Goal: Information Seeking & Learning: Learn about a topic

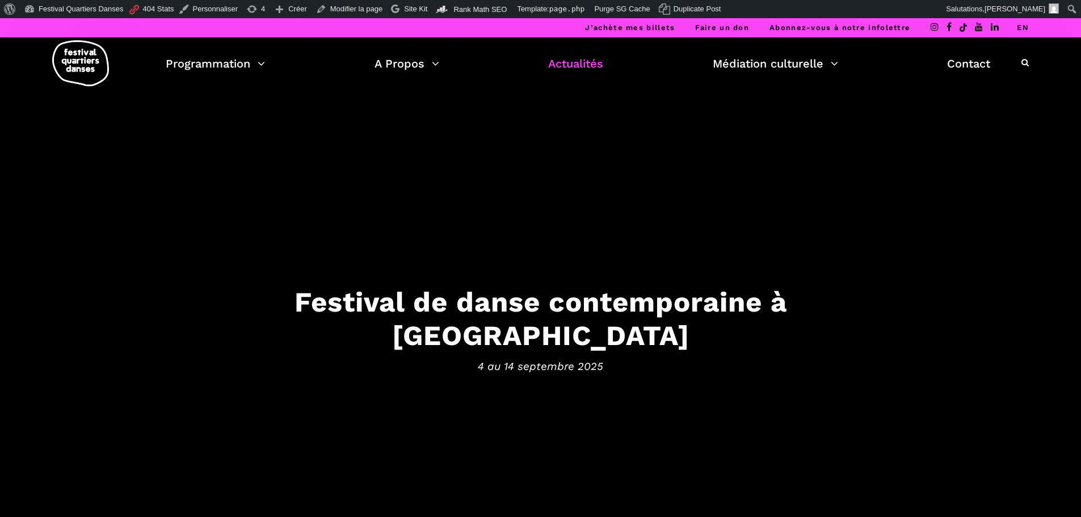
click at [585, 58] on link "Actualités" at bounding box center [575, 63] width 55 height 19
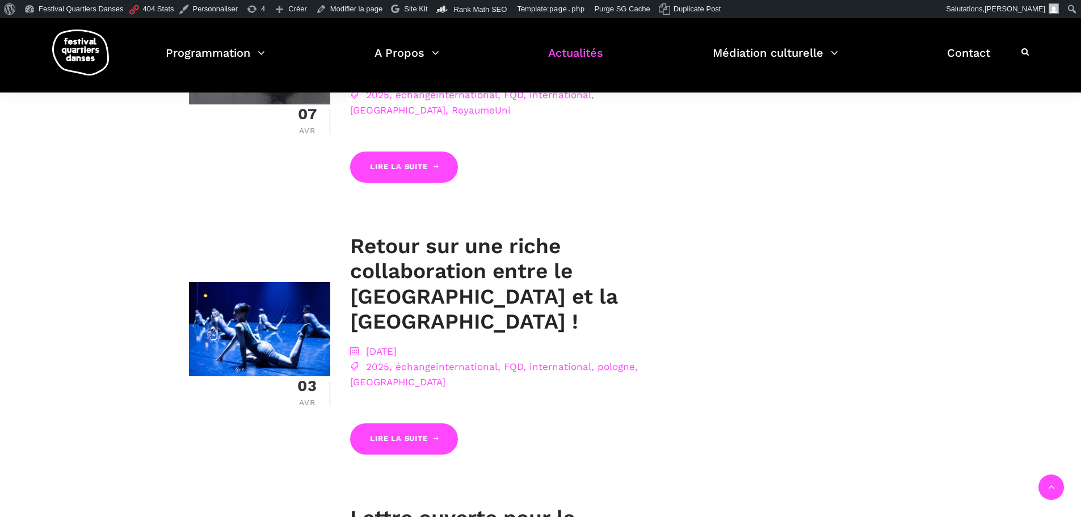
scroll to position [1362, 0]
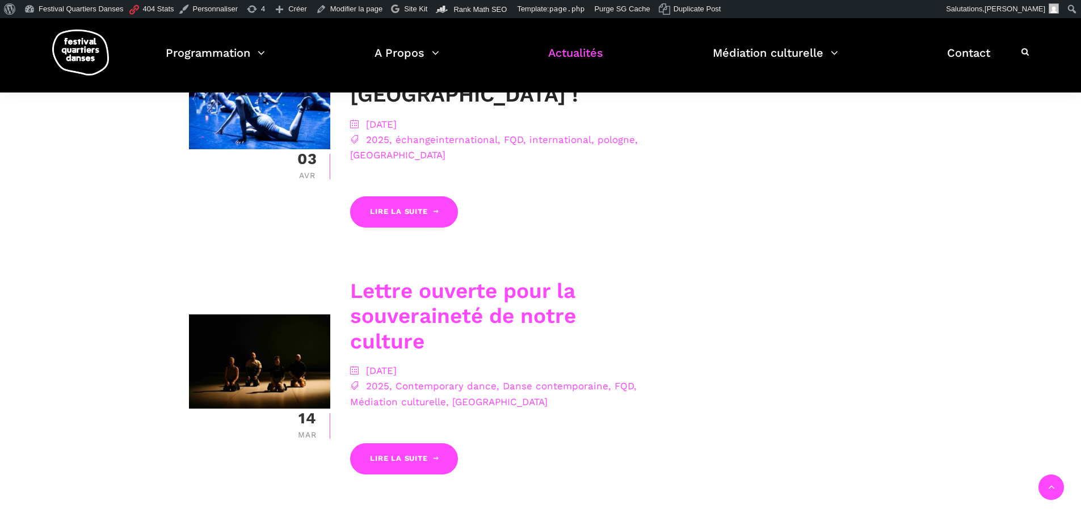
click at [393, 279] on link "Lettre ouverte pour la souveraineté de notre culture" at bounding box center [463, 316] width 226 height 75
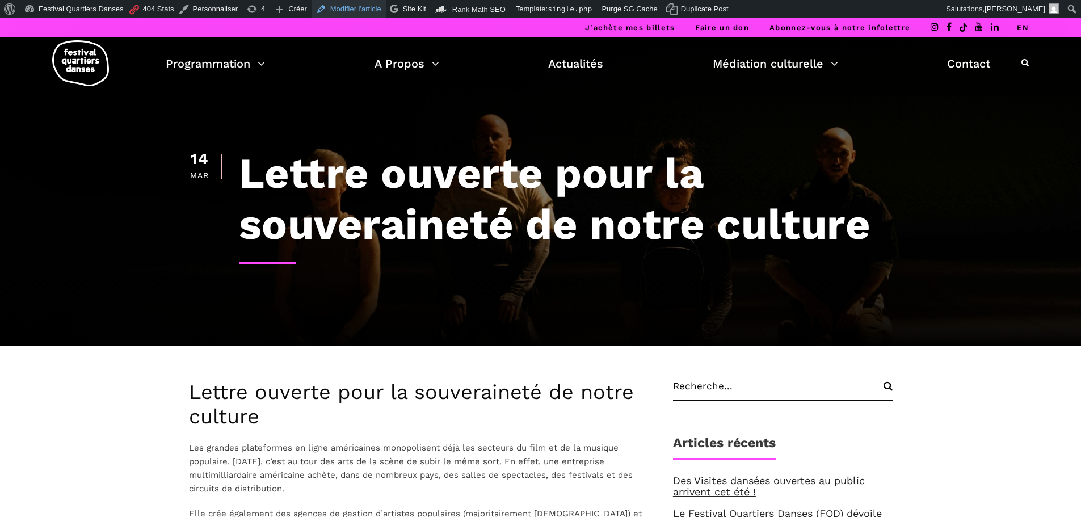
click at [334, 13] on link "Modifier l'article" at bounding box center [349, 9] width 74 height 18
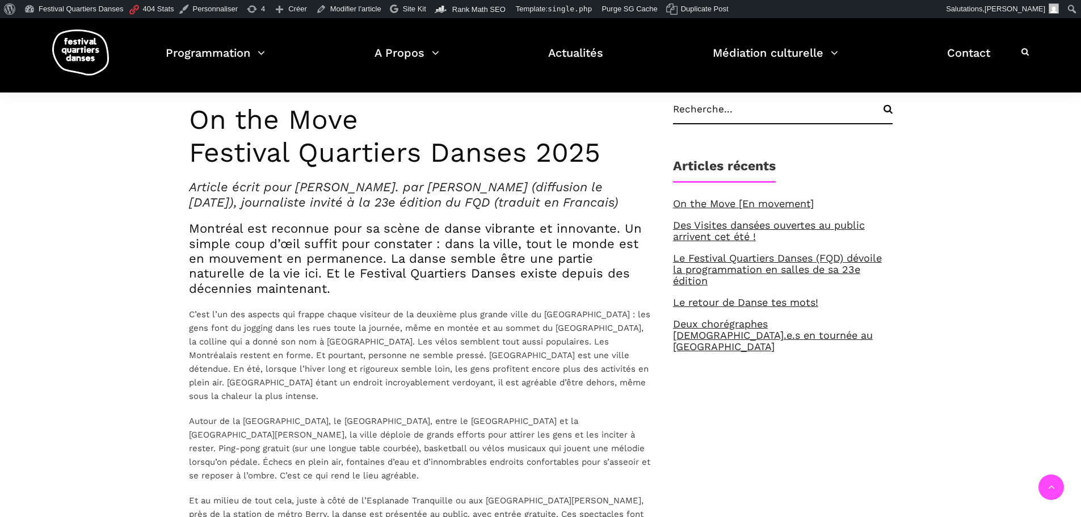
scroll to position [227, 0]
click at [354, 6] on link "Modifier l'article" at bounding box center [349, 9] width 74 height 18
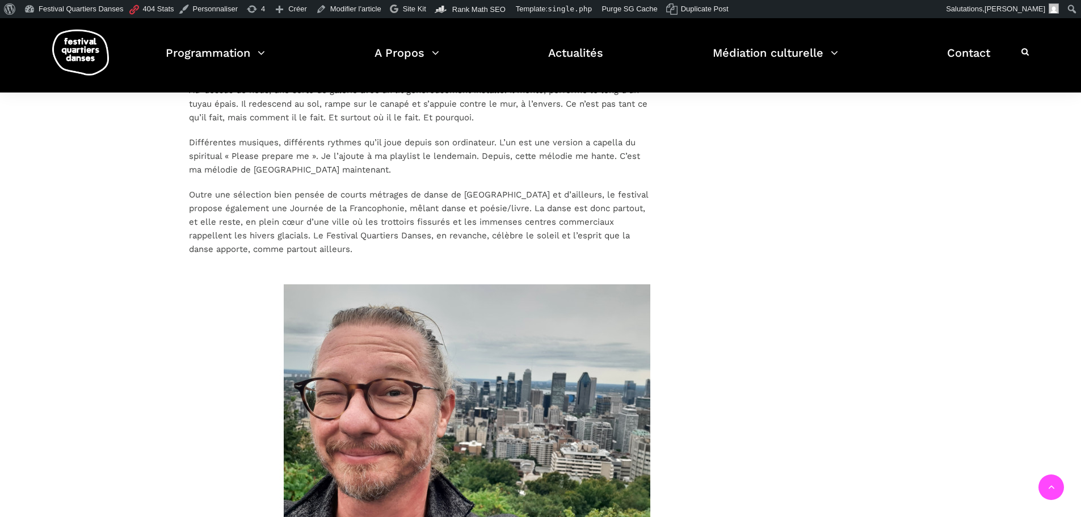
scroll to position [1646, 0]
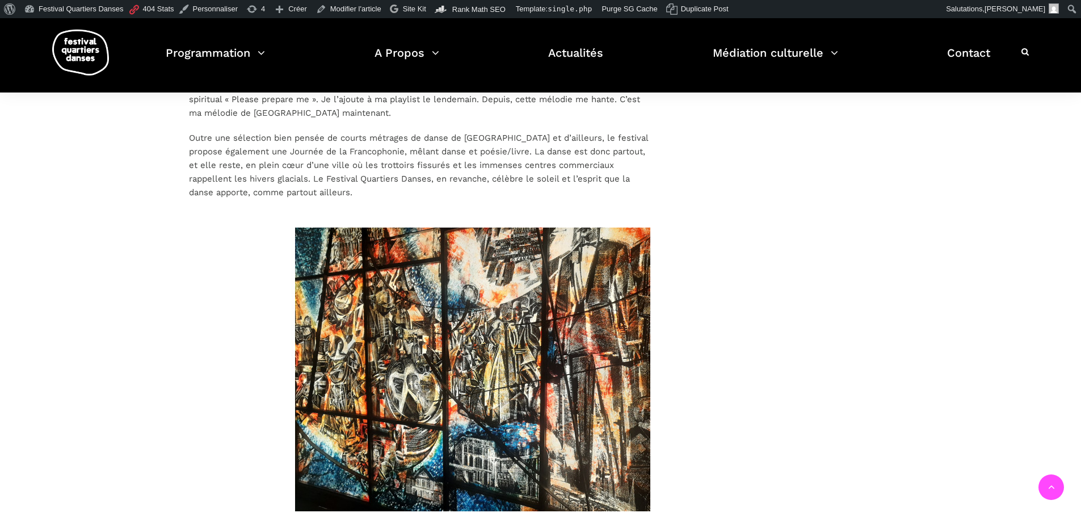
drag, startPoint x: 306, startPoint y: 501, endPoint x: 329, endPoint y: 502, distance: 22.2
click at [329, 502] on div at bounding box center [420, 389] width 484 height 322
click at [483, 431] on img at bounding box center [483, 370] width 567 height 284
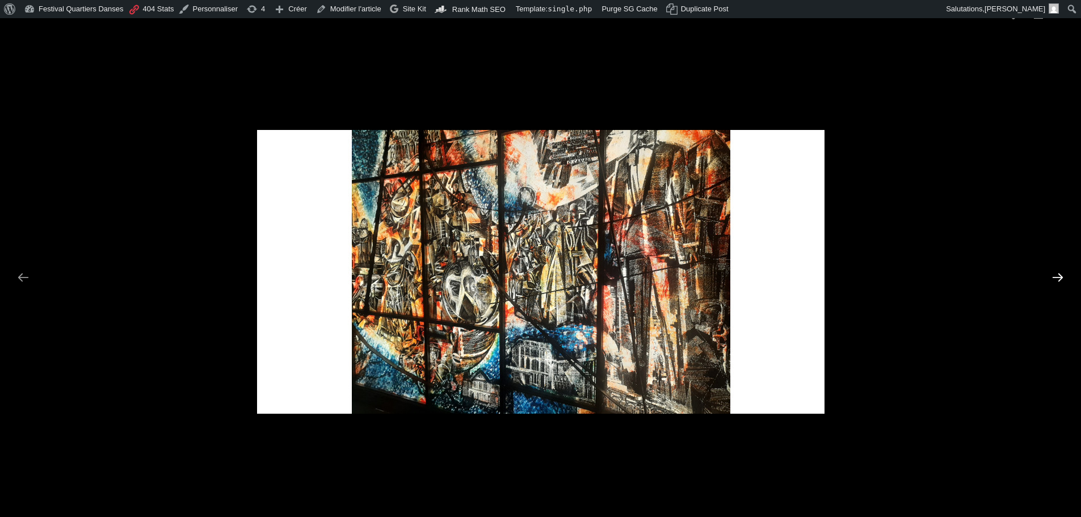
click at [1061, 275] on button "Next slide" at bounding box center [1058, 277] width 24 height 22
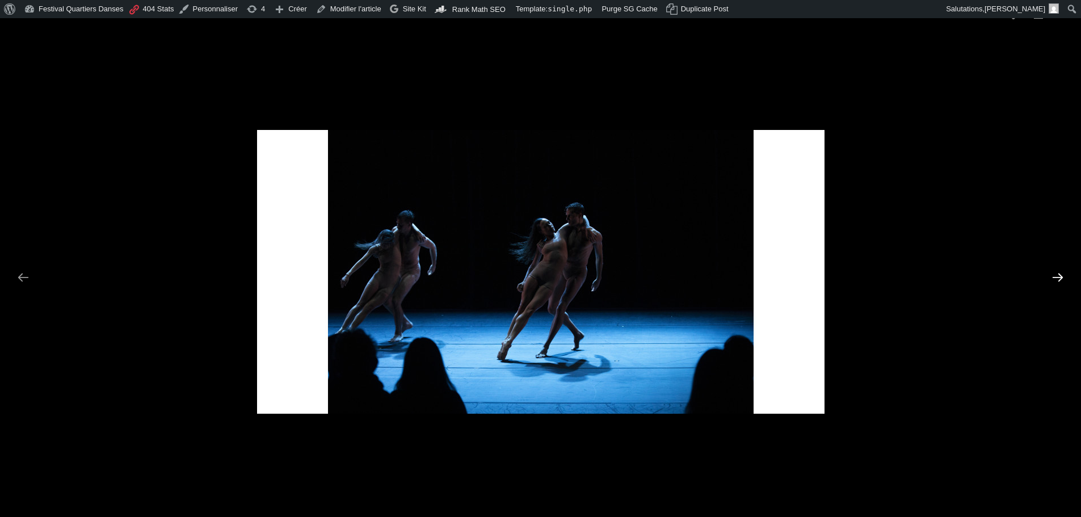
click at [1061, 275] on button "Next slide" at bounding box center [1058, 277] width 24 height 22
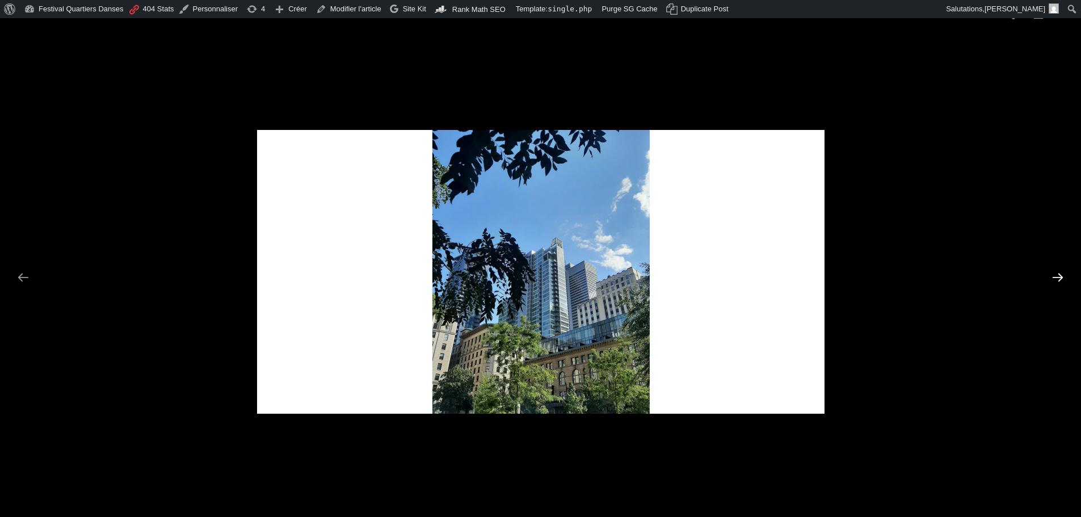
click at [1061, 275] on button "Next slide" at bounding box center [1058, 277] width 24 height 22
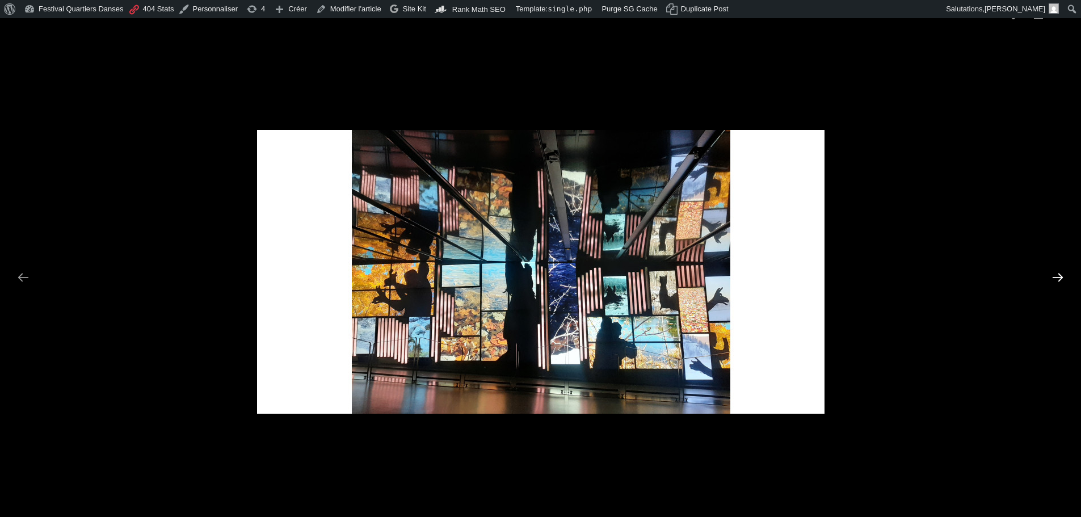
click at [1061, 275] on button "Next slide" at bounding box center [1058, 277] width 24 height 22
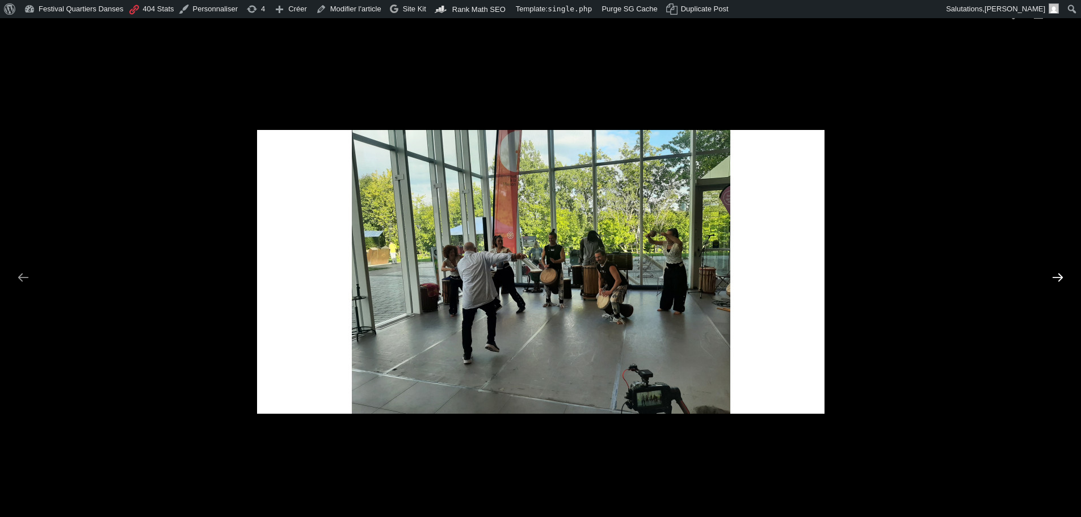
click at [1061, 275] on button "Next slide" at bounding box center [1058, 277] width 24 height 22
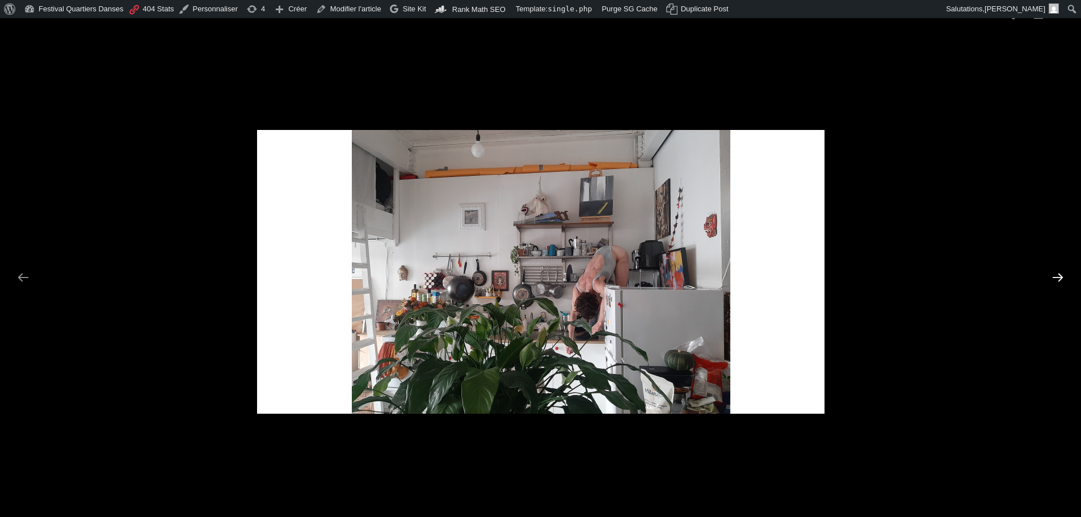
click at [1061, 275] on button "Next slide" at bounding box center [1058, 277] width 24 height 22
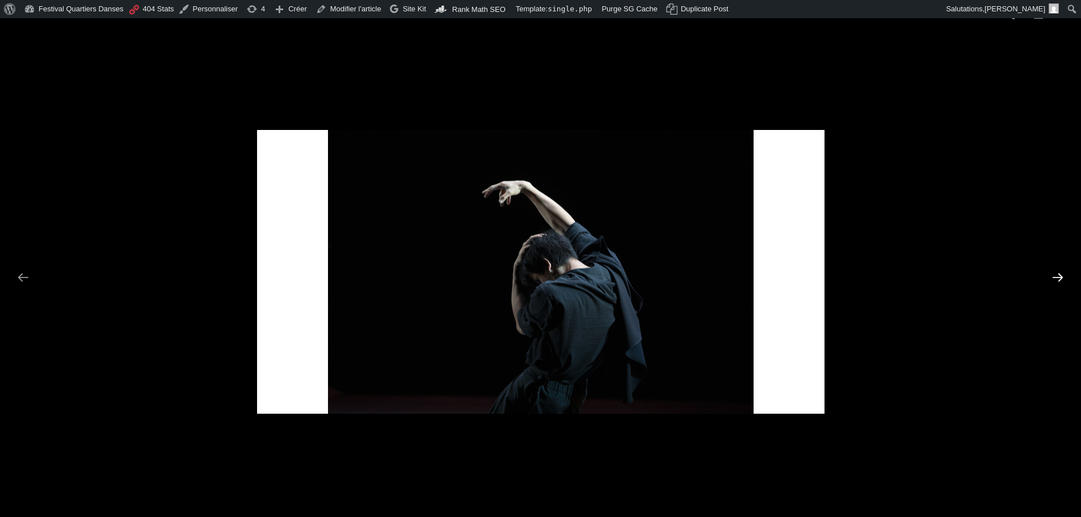
click at [1061, 275] on button "Next slide" at bounding box center [1058, 277] width 24 height 22
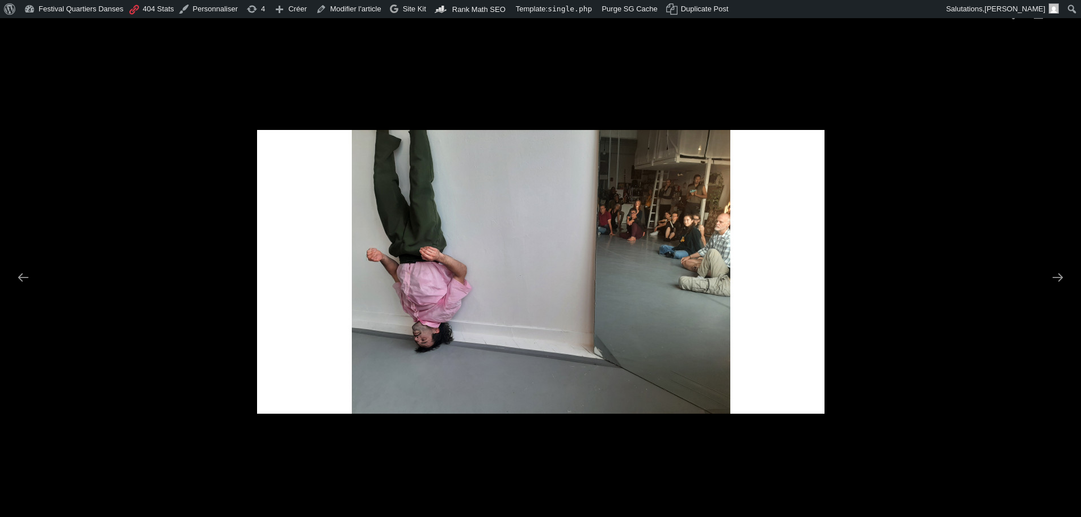
click at [626, 274] on img at bounding box center [540, 272] width 567 height 284
click at [937, 262] on picture at bounding box center [540, 272] width 1081 height 490
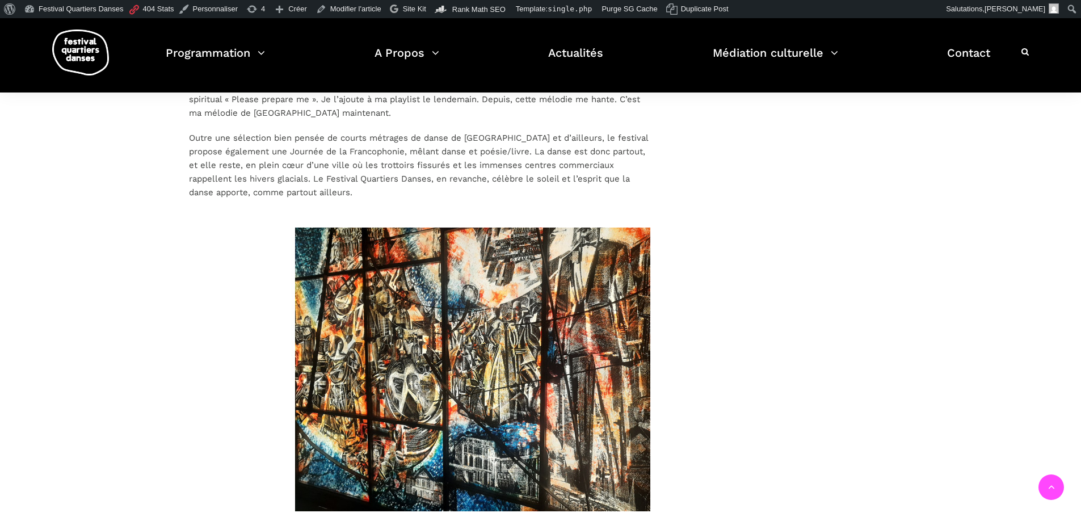
click at [443, 337] on img at bounding box center [483, 370] width 567 height 284
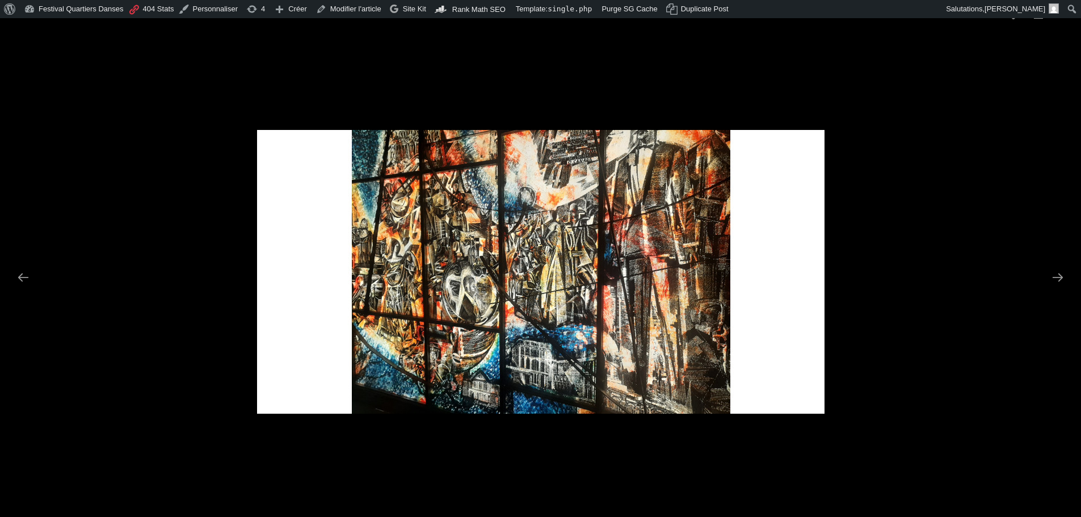
click at [853, 321] on picture at bounding box center [540, 272] width 1081 height 490
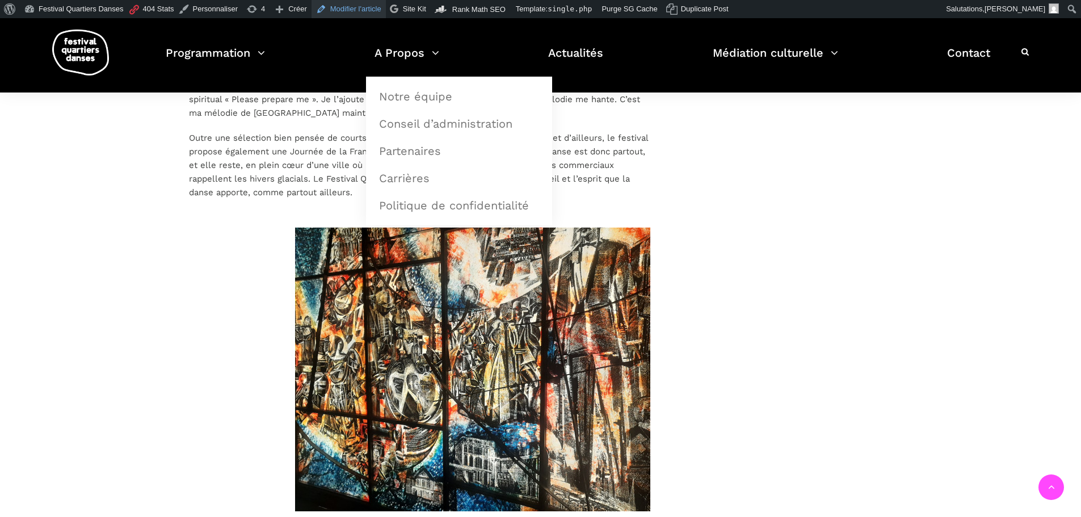
click at [346, 15] on link "Modifier l'article" at bounding box center [349, 9] width 74 height 18
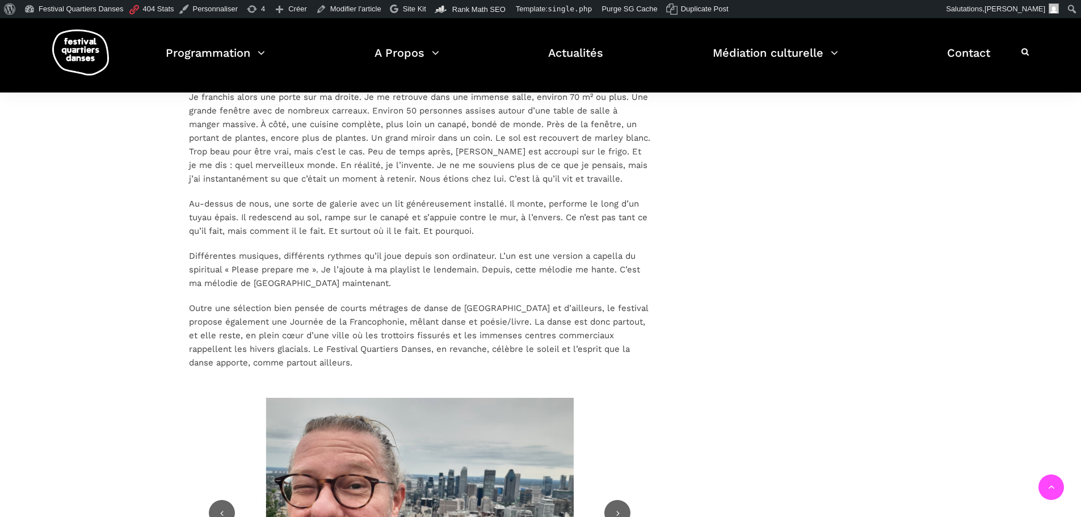
scroll to position [1589, 0]
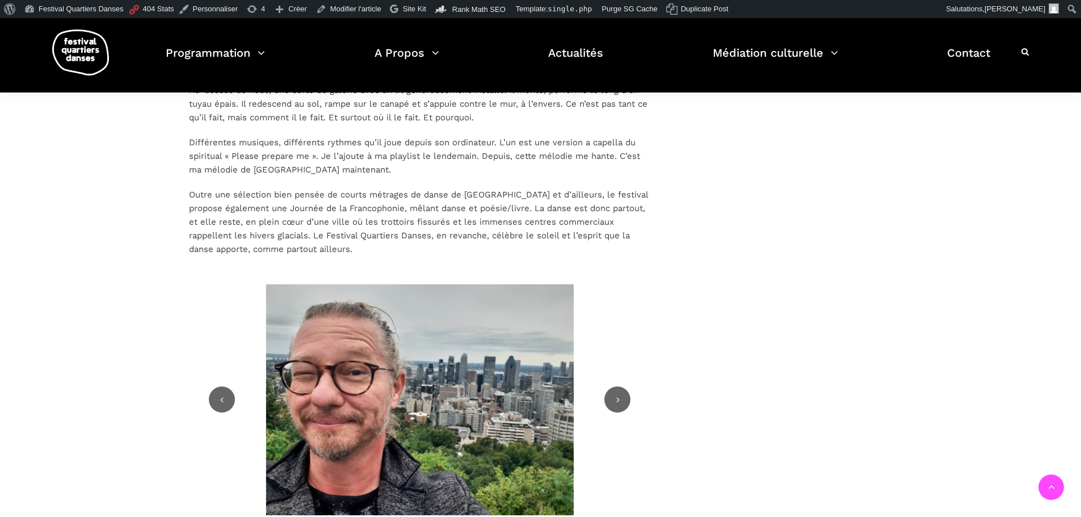
click at [599, 355] on img at bounding box center [419, 399] width 461 height 231
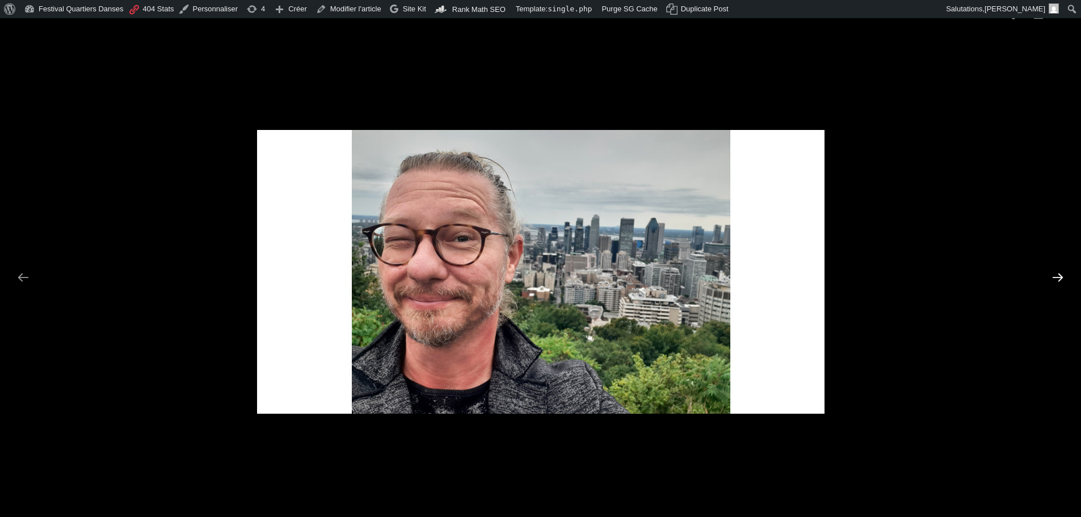
click at [1063, 283] on button "Next slide" at bounding box center [1058, 277] width 24 height 22
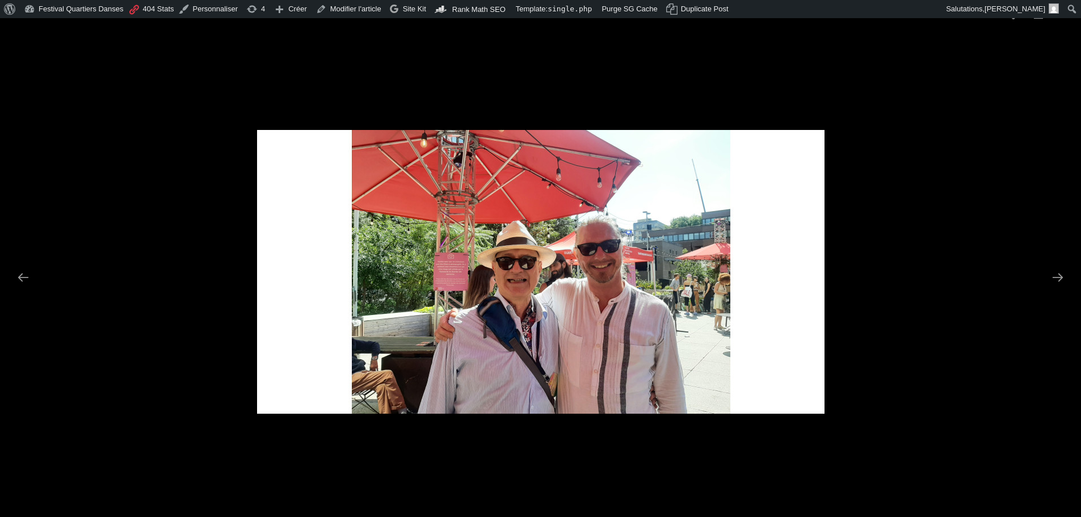
click at [981, 193] on picture at bounding box center [540, 272] width 1081 height 490
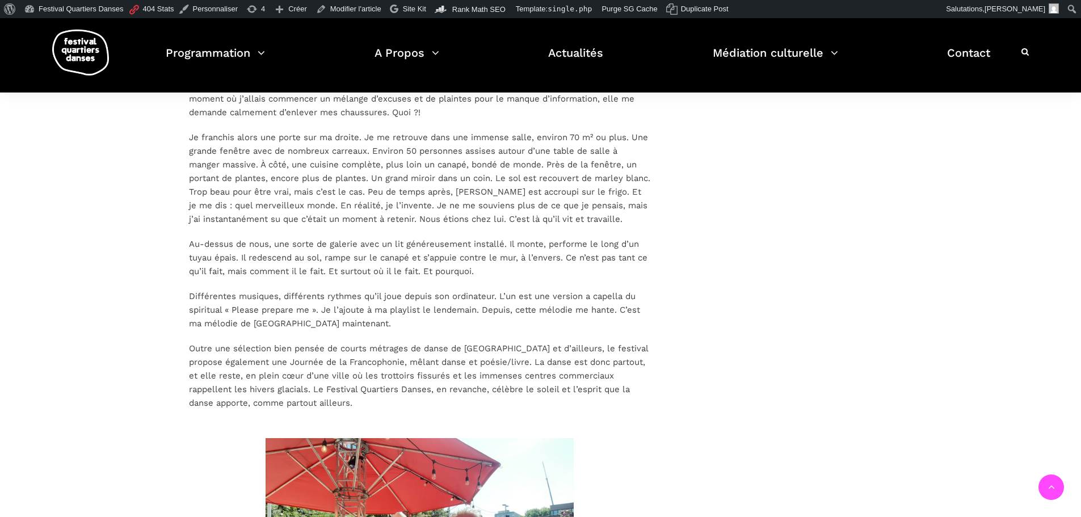
scroll to position [1419, 0]
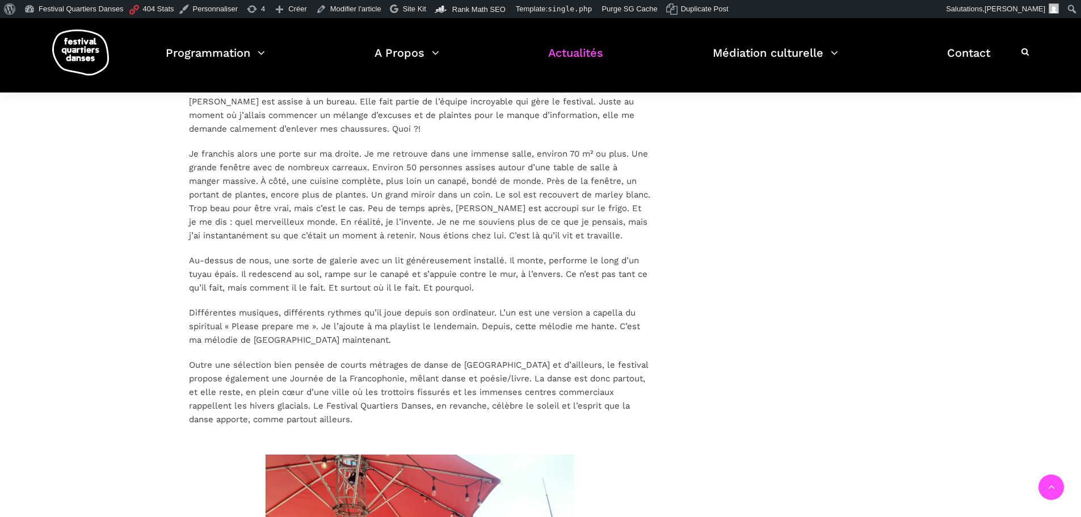
click at [554, 56] on link "Actualités" at bounding box center [575, 59] width 55 height 33
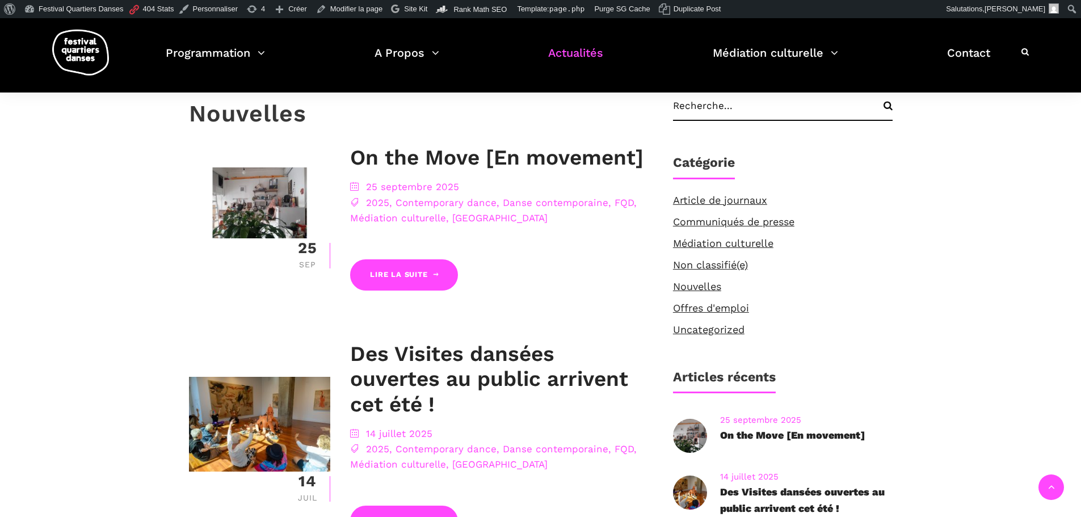
scroll to position [227, 0]
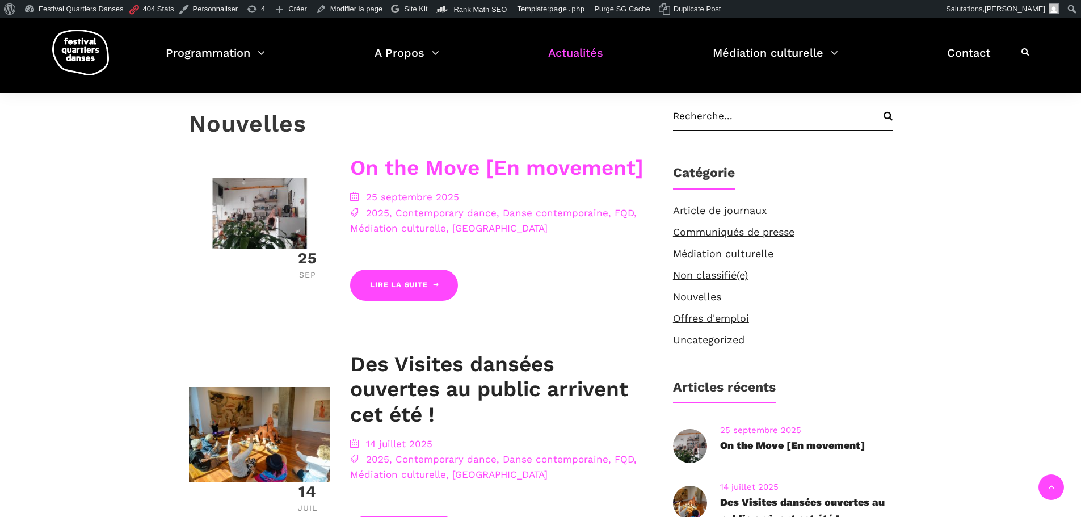
click at [427, 165] on link "On the Move [En movement]" at bounding box center [496, 167] width 293 height 24
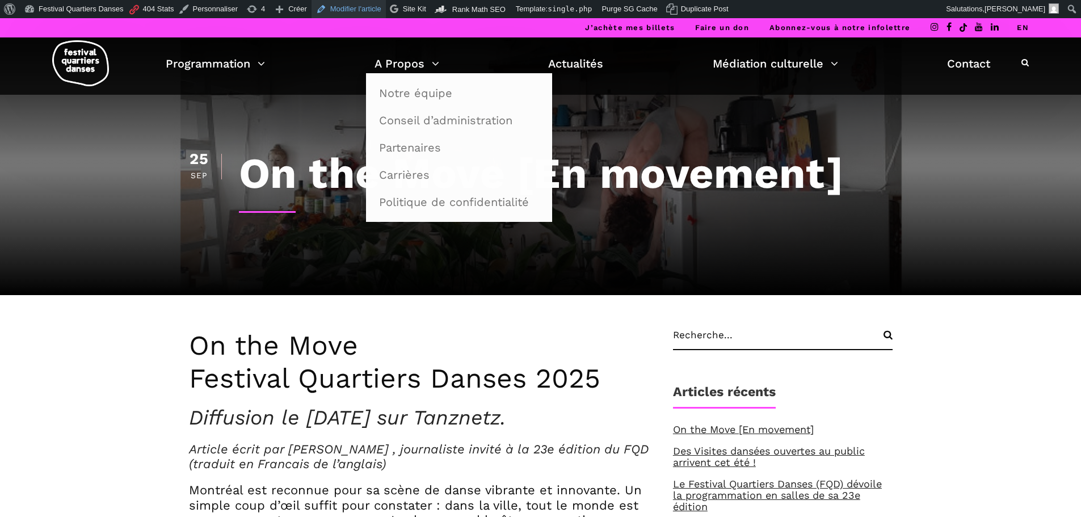
click at [361, 9] on link "Modifier l'article" at bounding box center [349, 9] width 74 height 18
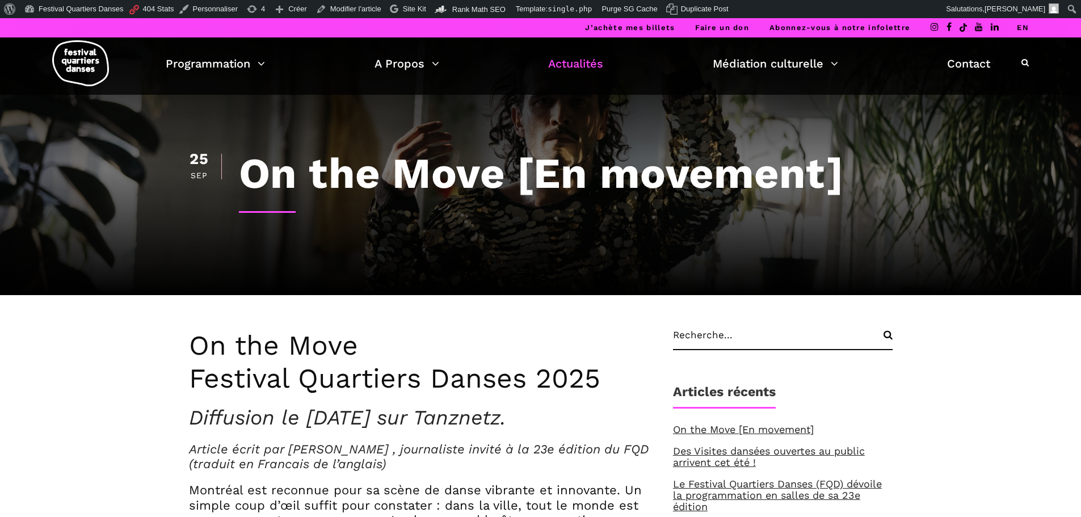
click at [573, 59] on link "Actualités" at bounding box center [575, 63] width 55 height 19
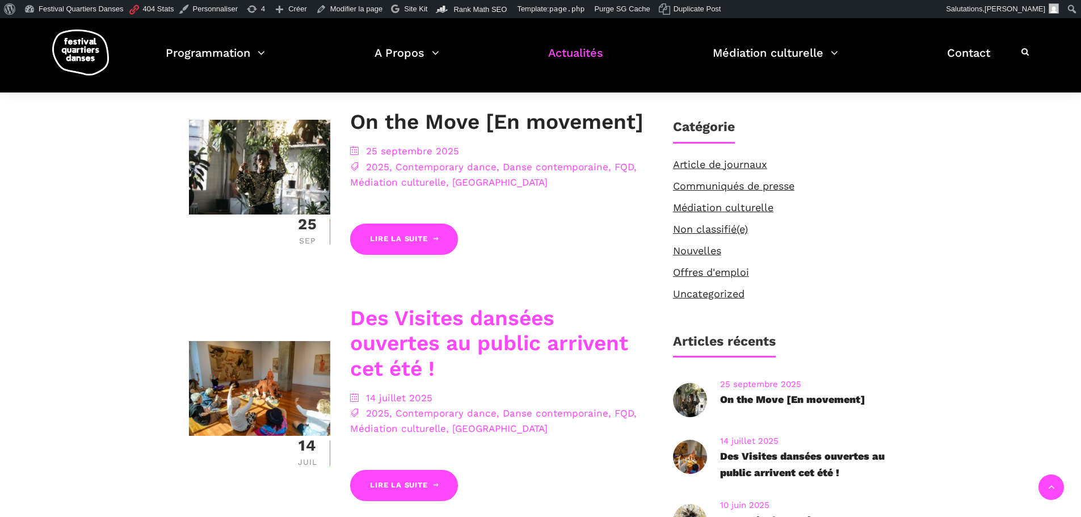
scroll to position [170, 0]
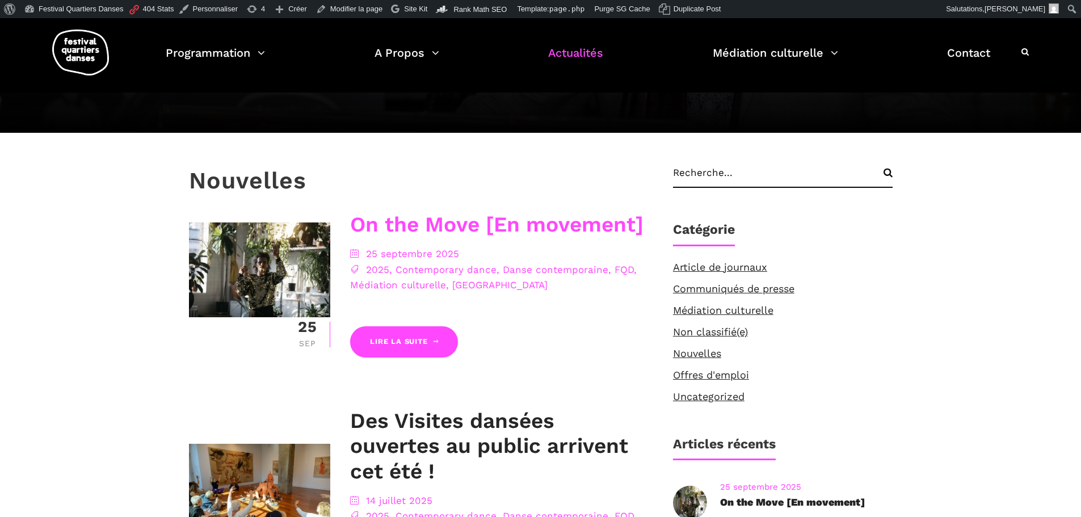
click at [520, 221] on link "On the Move [En movement]" at bounding box center [496, 224] width 293 height 24
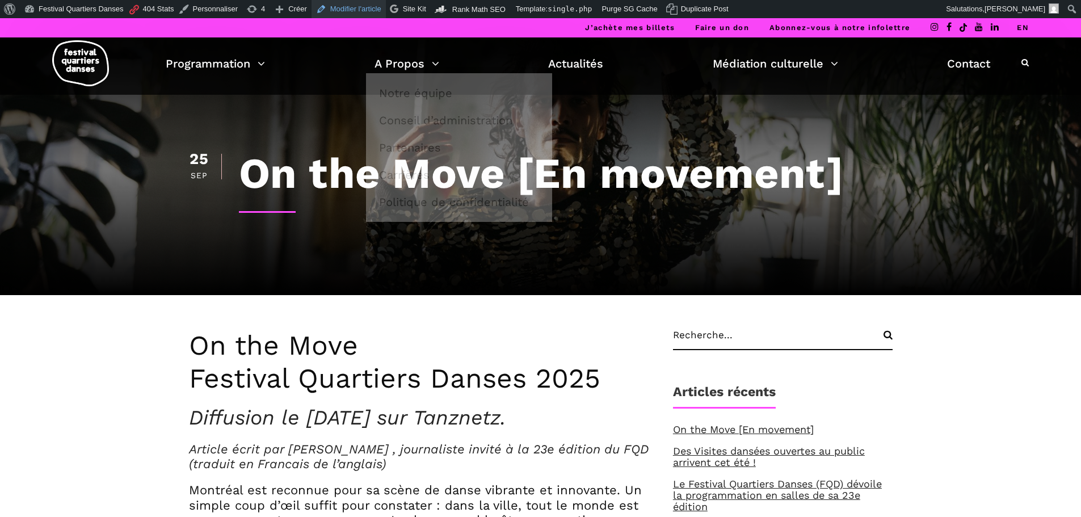
click at [348, 14] on link "Modifier l'article" at bounding box center [349, 9] width 74 height 18
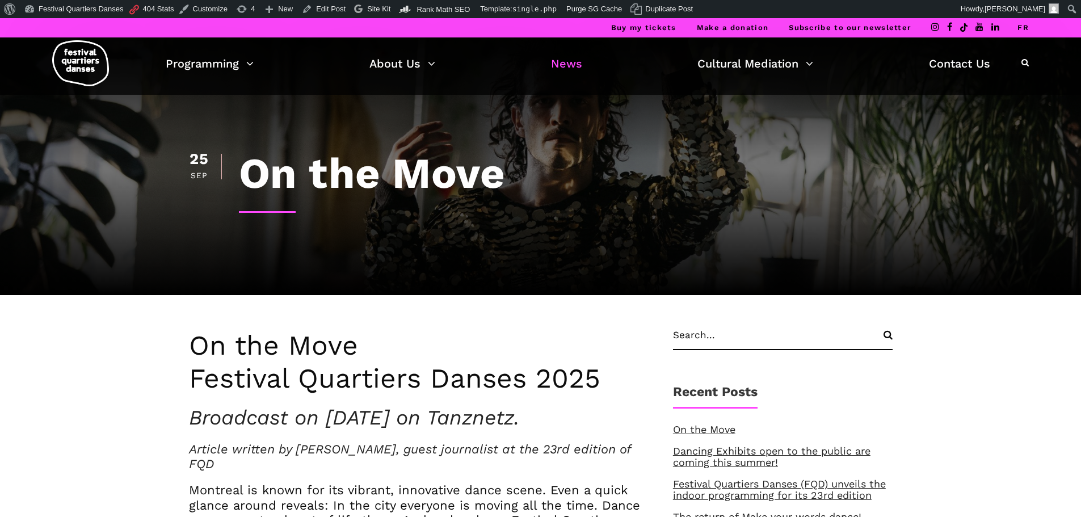
click at [556, 65] on link "News" at bounding box center [566, 63] width 31 height 19
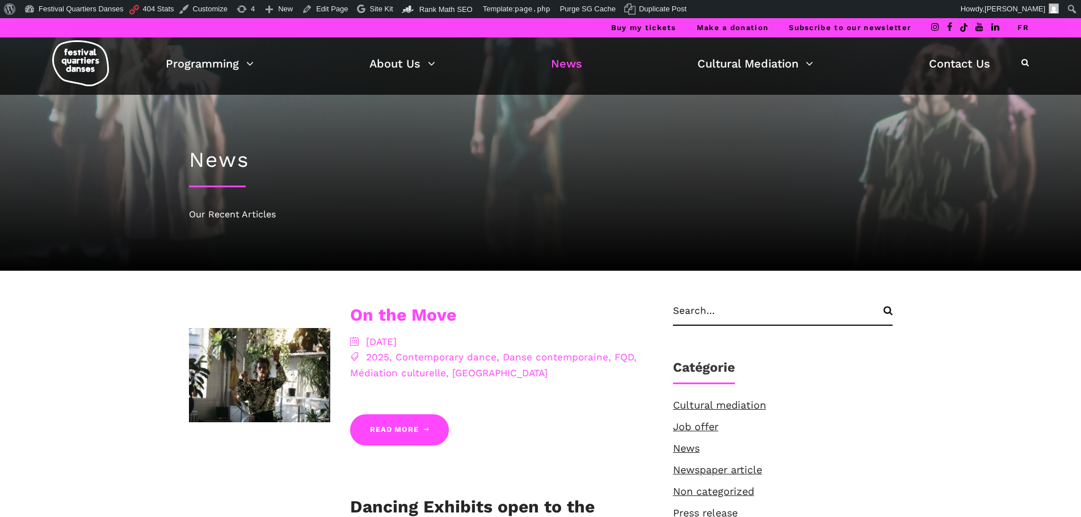
click at [409, 316] on link "On the Move" at bounding box center [403, 315] width 106 height 20
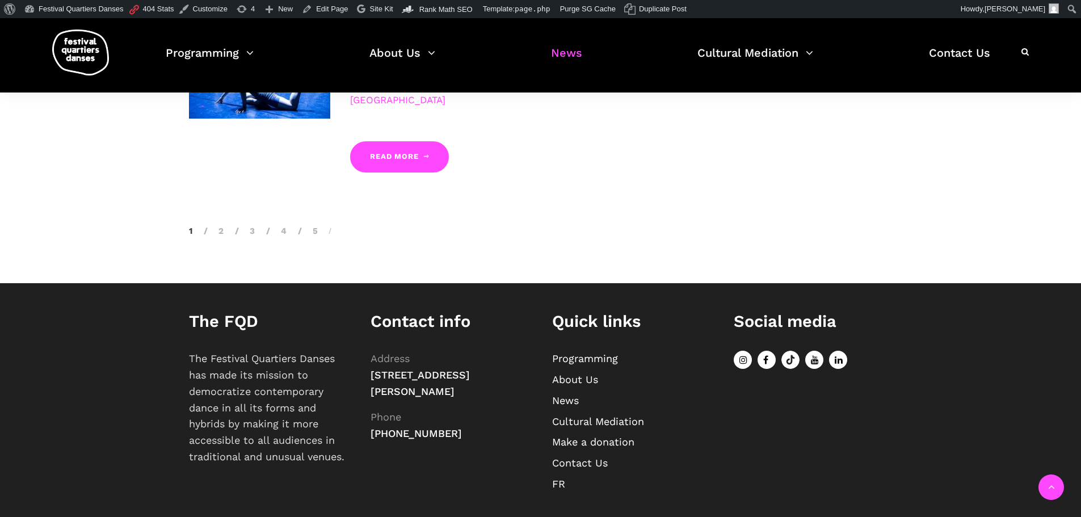
scroll to position [1239, 0]
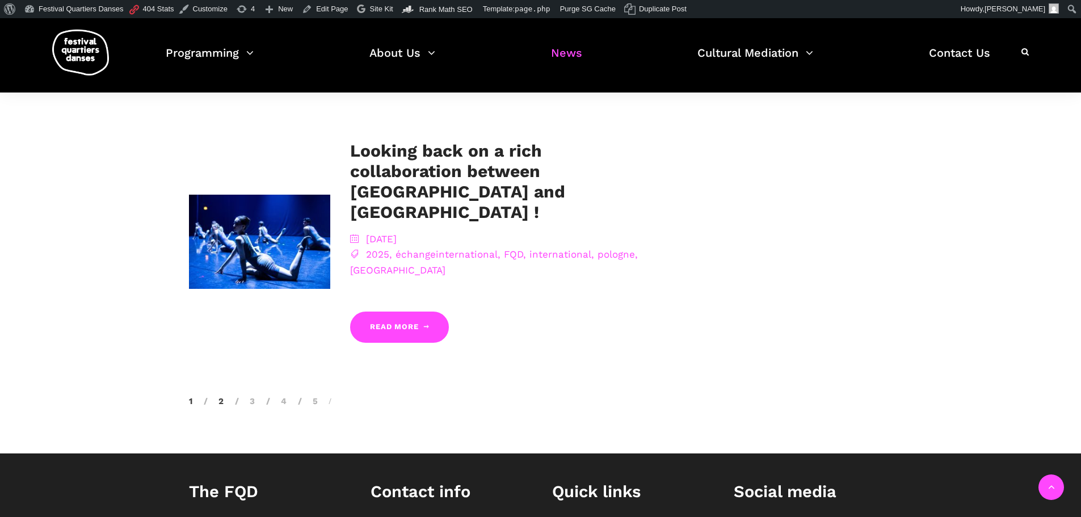
click at [220, 396] on link "2" at bounding box center [214, 401] width 20 height 10
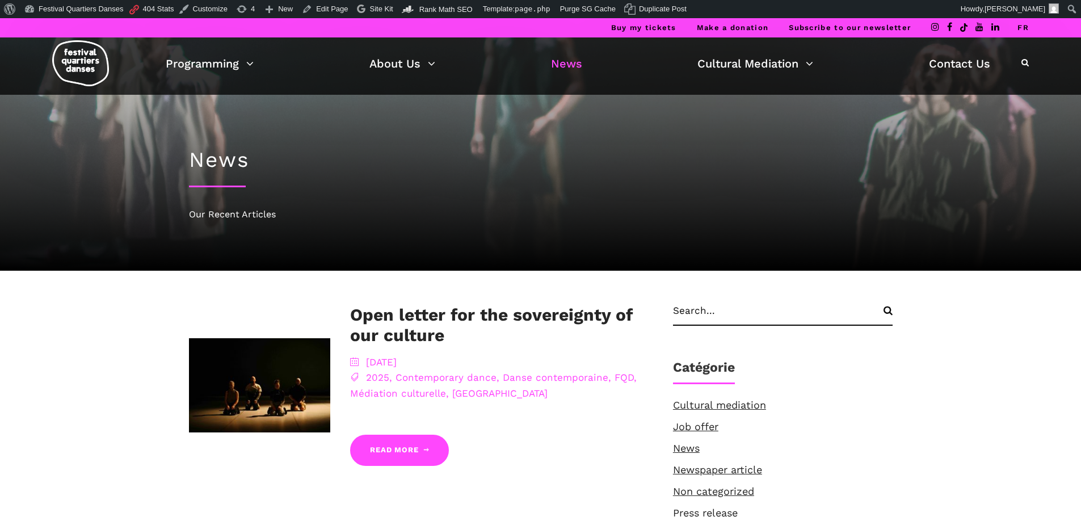
click at [1019, 27] on link "FR" at bounding box center [1022, 27] width 11 height 9
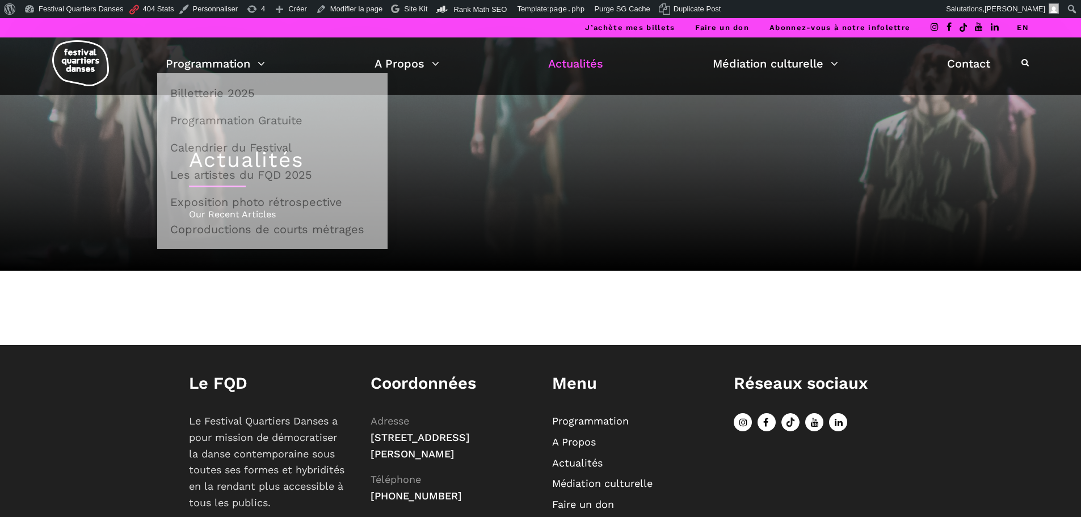
click at [598, 55] on link "Actualités" at bounding box center [575, 63] width 55 height 19
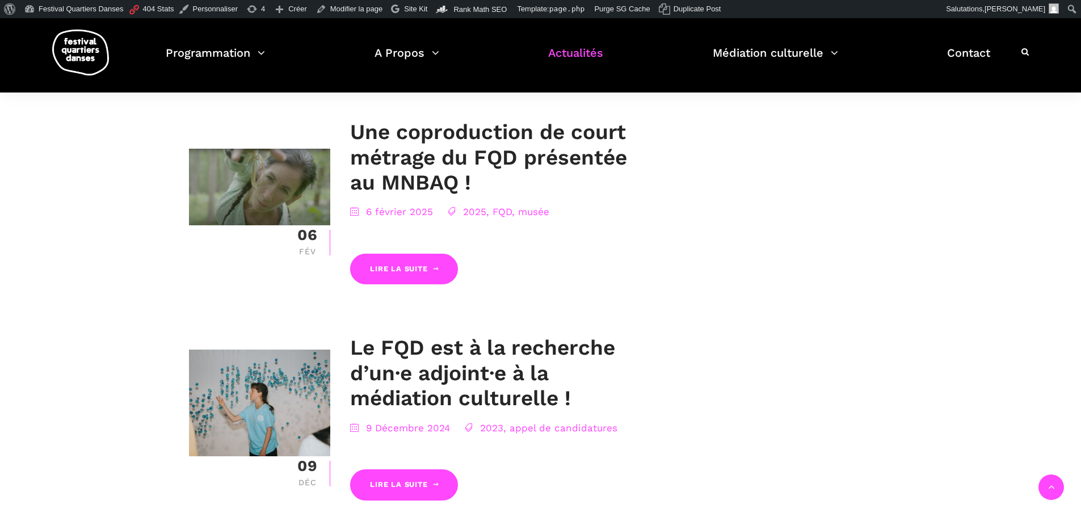
scroll to position [2100, 0]
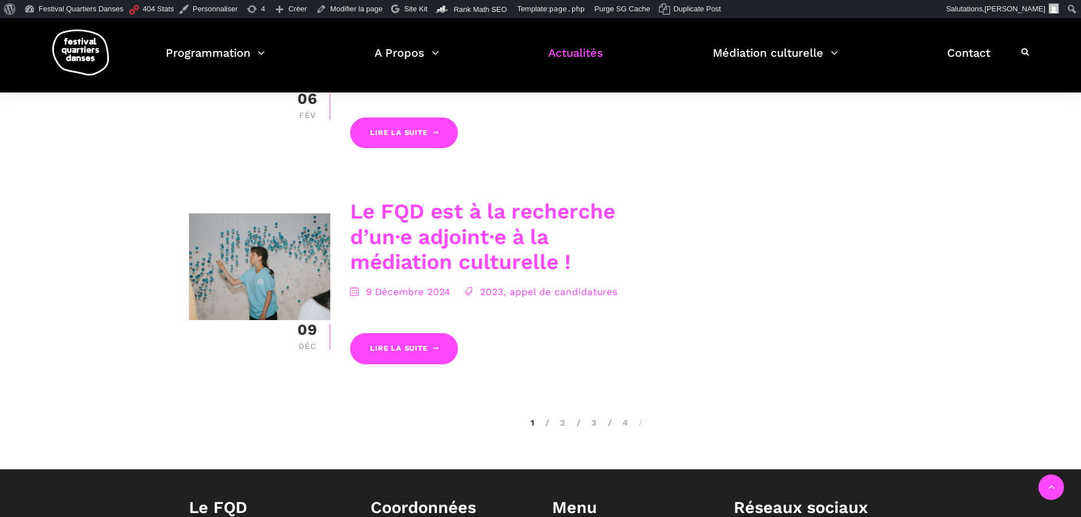
click at [468, 199] on link "Le FQD est à la recherche d’un·e adjoint·e à la médiation culturelle !" at bounding box center [482, 236] width 265 height 75
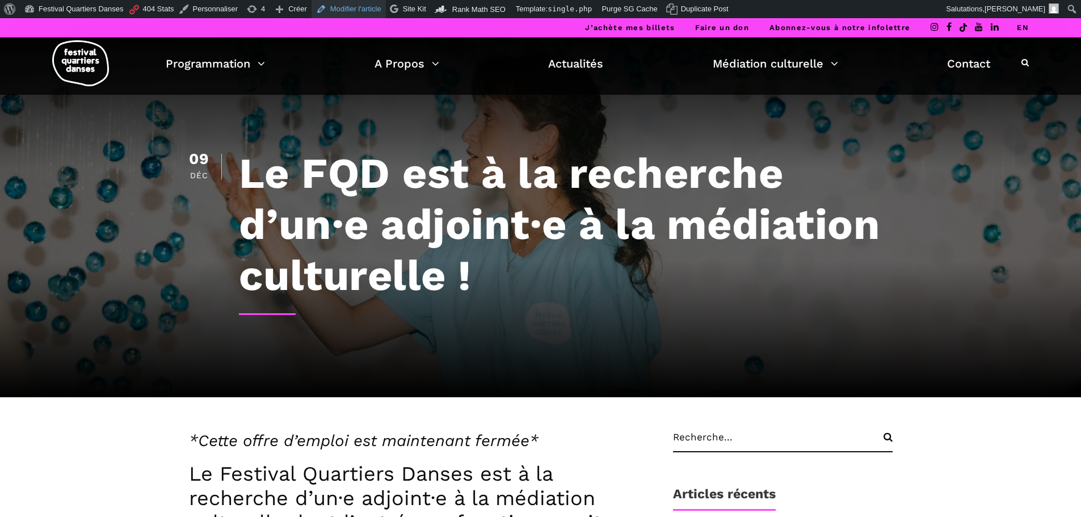
click at [330, 12] on link "Modifier l'article" at bounding box center [349, 9] width 74 height 18
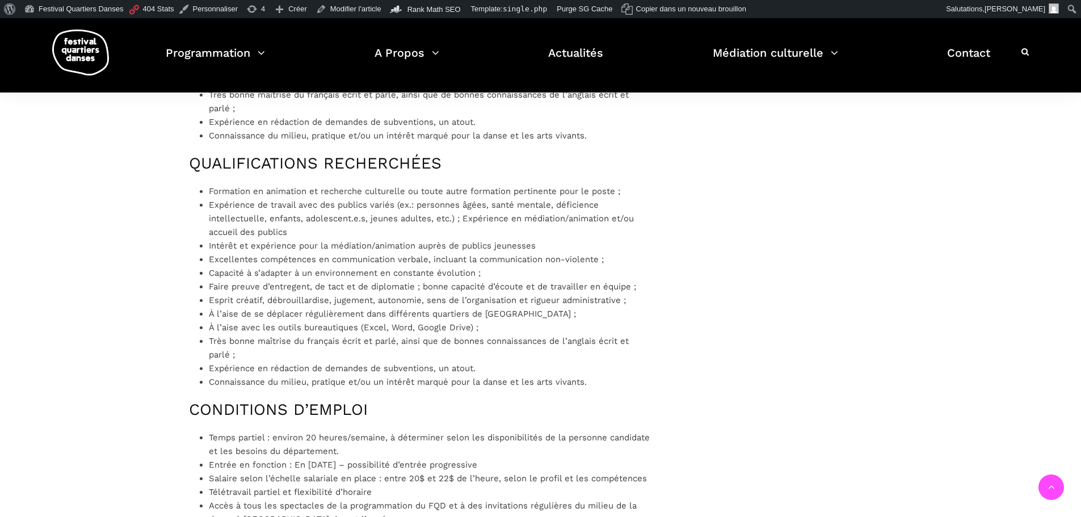
scroll to position [738, 0]
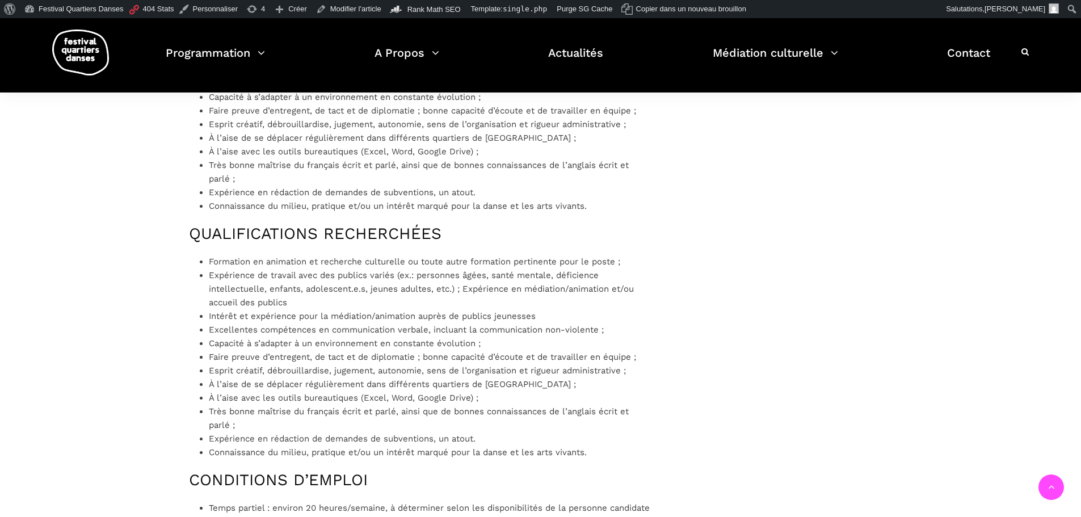
click at [363, 243] on h4 "QUALIFICATIONS RECHERCHÉES" at bounding box center [419, 233] width 461 height 19
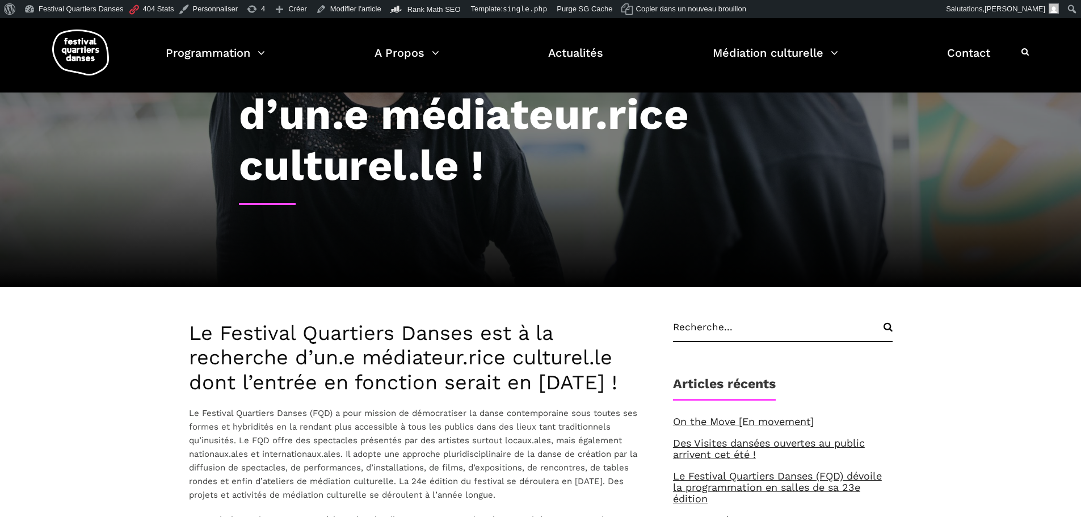
scroll to position [0, 0]
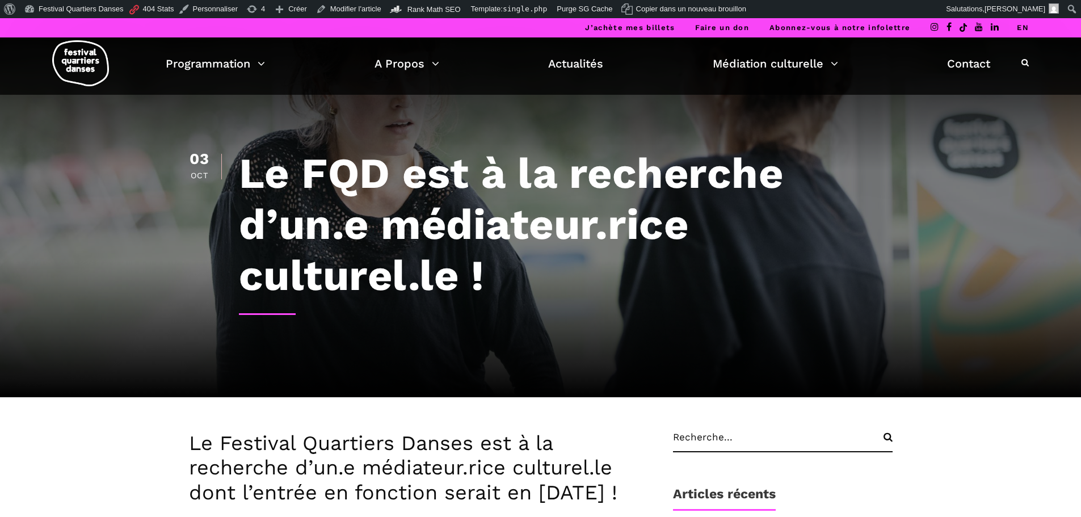
click at [448, 153] on h1 "Le FQD est à la recherche d’un.e médiateur.rice culturel.le !" at bounding box center [566, 224] width 654 height 153
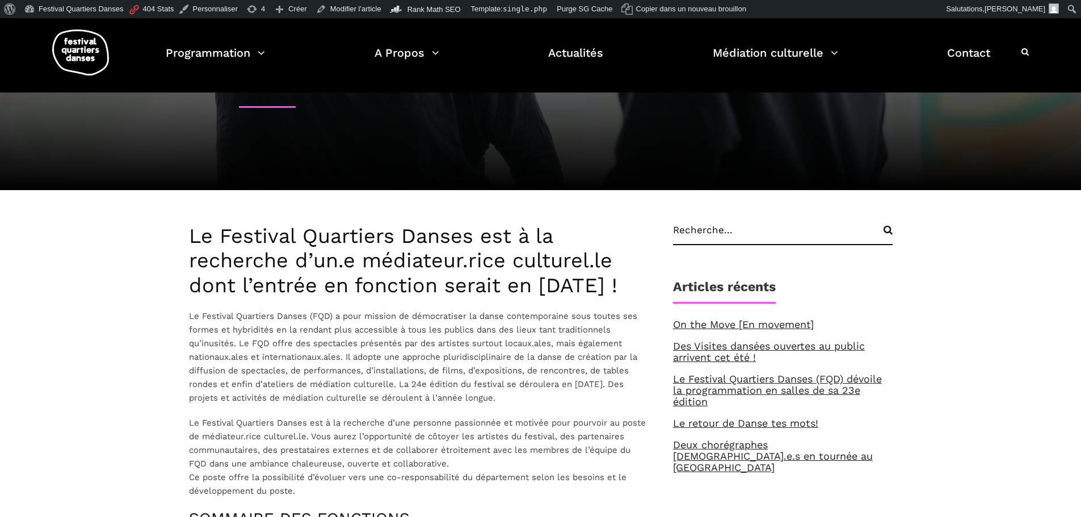
scroll to position [227, 0]
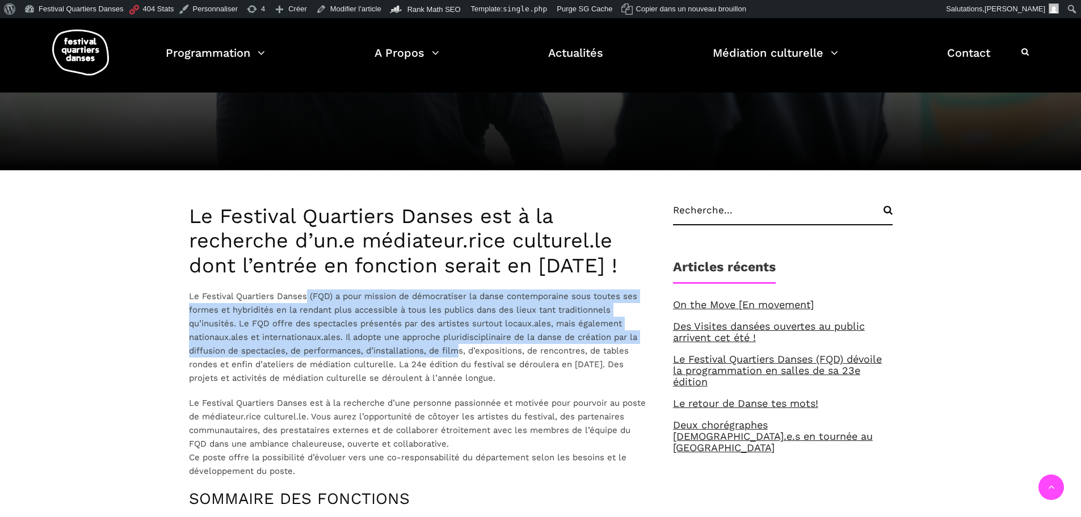
drag, startPoint x: 306, startPoint y: 319, endPoint x: 457, endPoint y: 376, distance: 161.5
click at [457, 376] on p "Le Festival Quartiers Danses (FQD) a pour mission de démocratiser la danse cont…" at bounding box center [419, 336] width 461 height 95
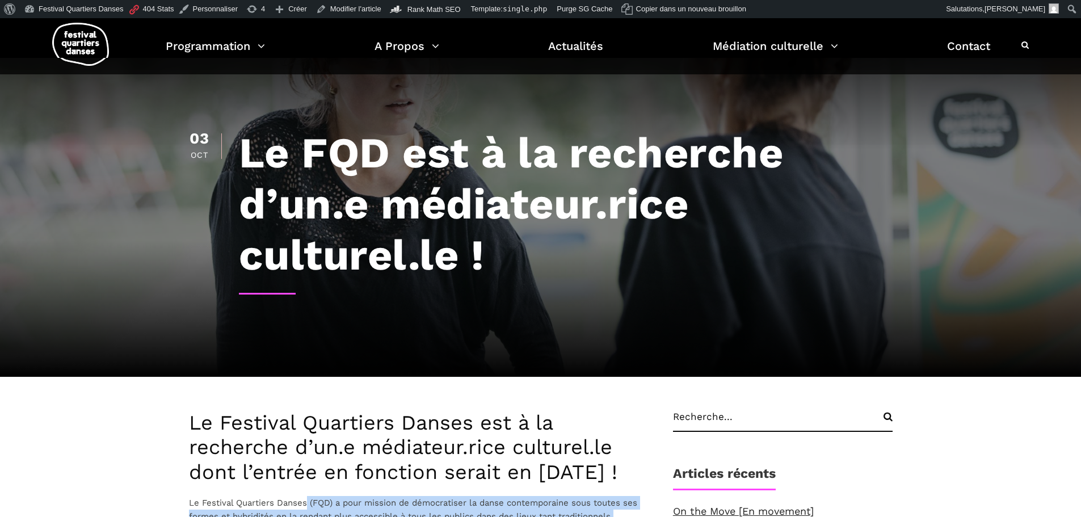
scroll to position [0, 0]
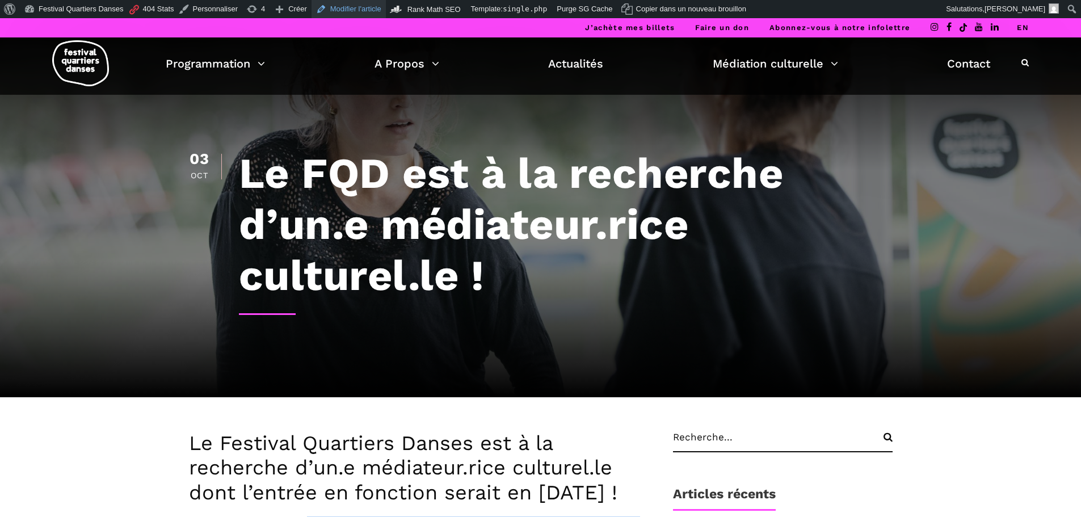
click at [351, 9] on link "Modifier l'article" at bounding box center [349, 9] width 74 height 18
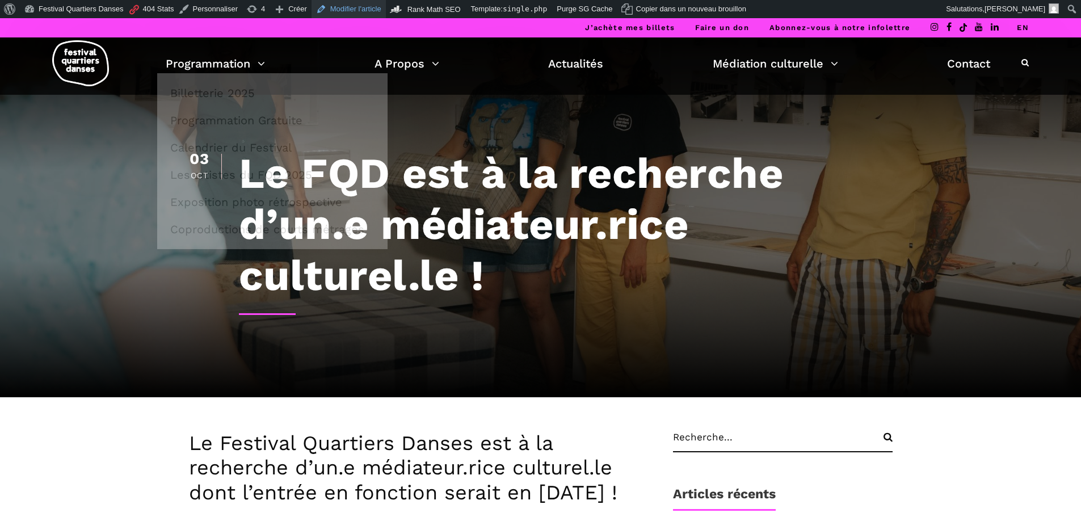
click at [344, 11] on link "Modifier l'article" at bounding box center [349, 9] width 74 height 18
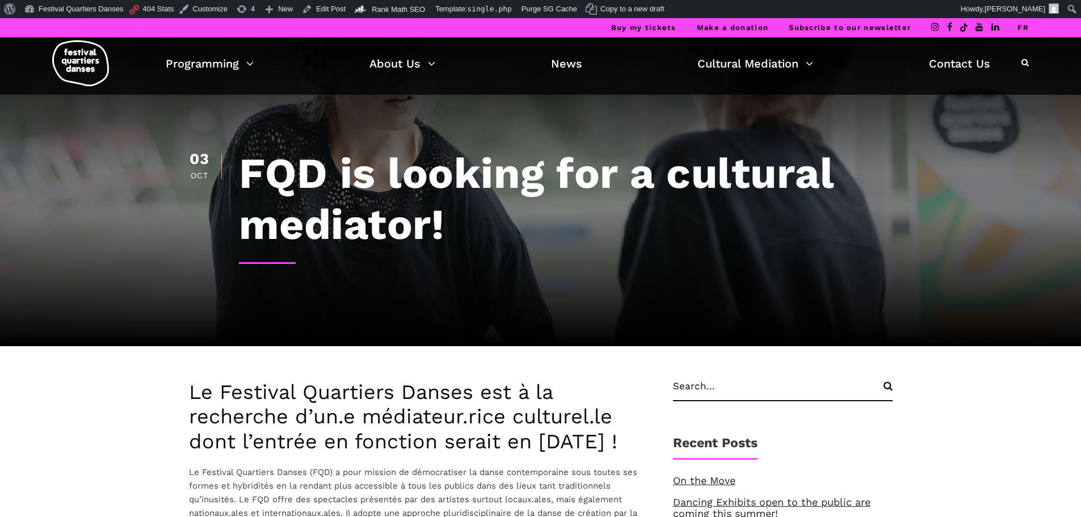
click at [1022, 28] on link "FR" at bounding box center [1022, 27] width 11 height 9
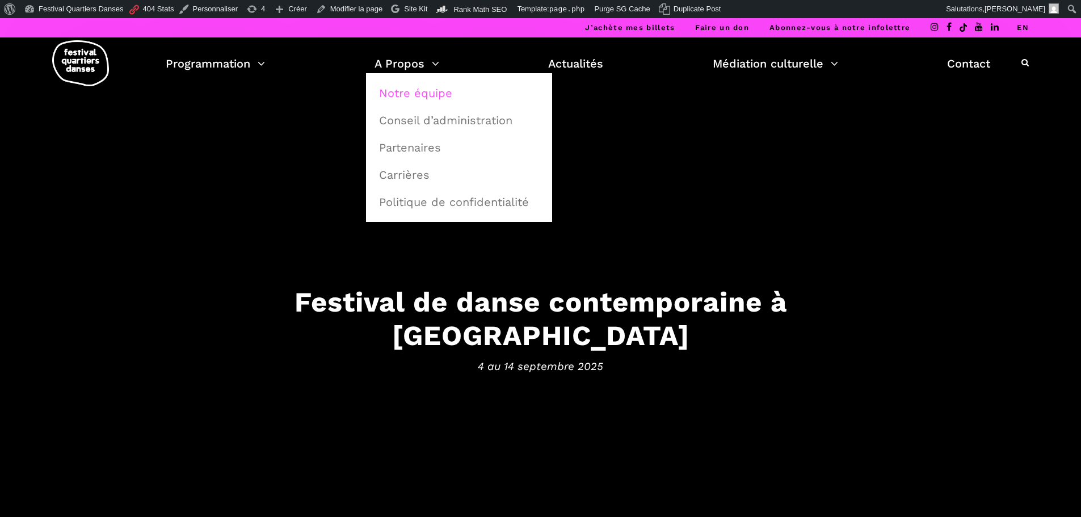
click at [407, 87] on link "Notre équipe" at bounding box center [459, 93] width 174 height 26
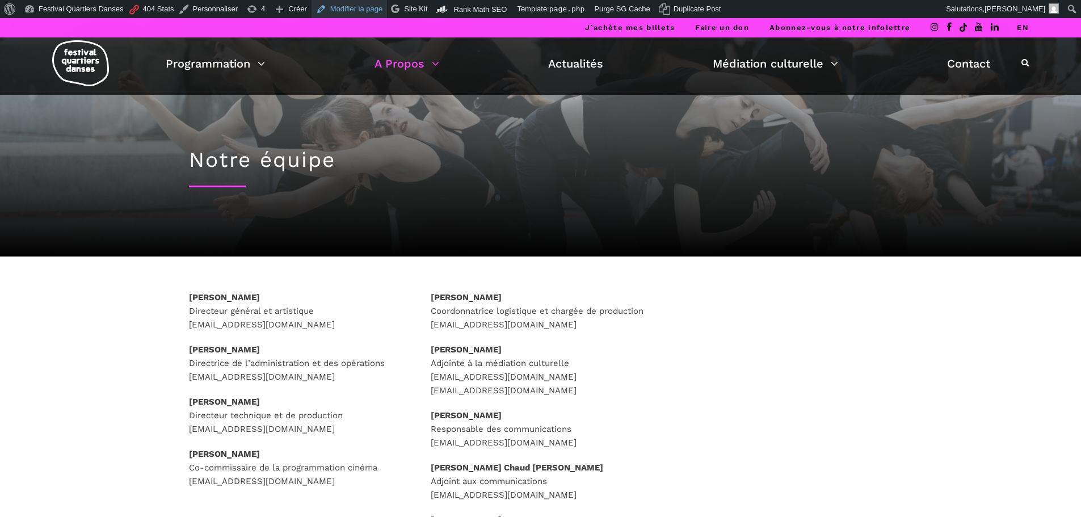
click at [361, 4] on link "Modifier la page" at bounding box center [350, 9] width 76 height 18
click at [1019, 28] on link "EN" at bounding box center [1023, 27] width 12 height 9
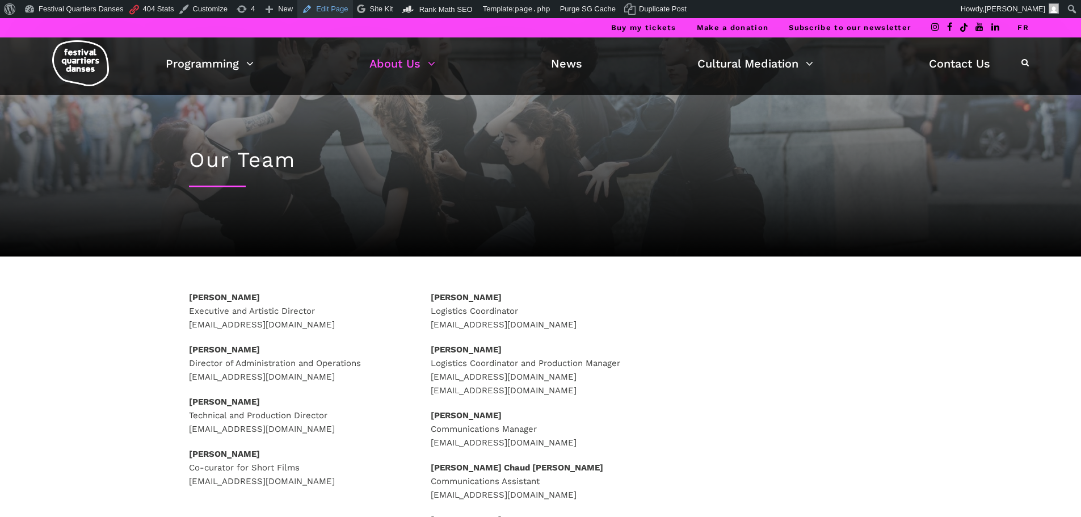
click at [312, 9] on link "Edit Page" at bounding box center [324, 9] width 55 height 18
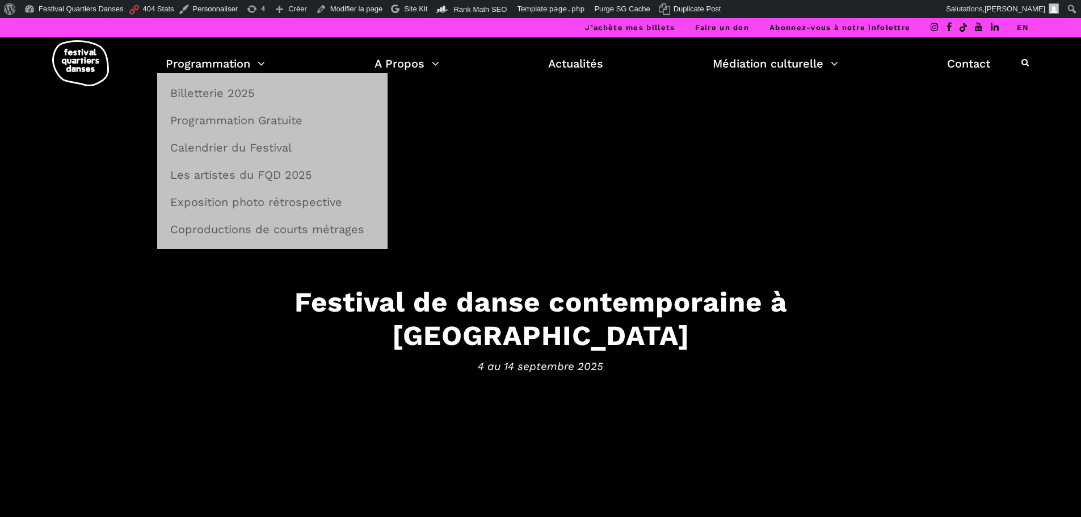
click at [232, 61] on link "Programmation" at bounding box center [215, 63] width 99 height 19
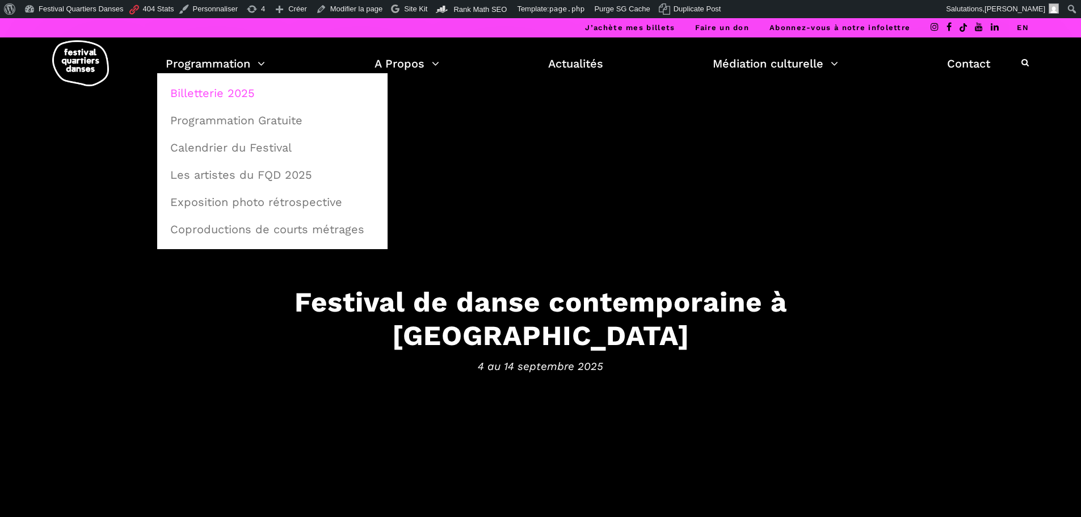
click at [212, 92] on link "Billetterie 2025" at bounding box center [272, 93] width 218 height 26
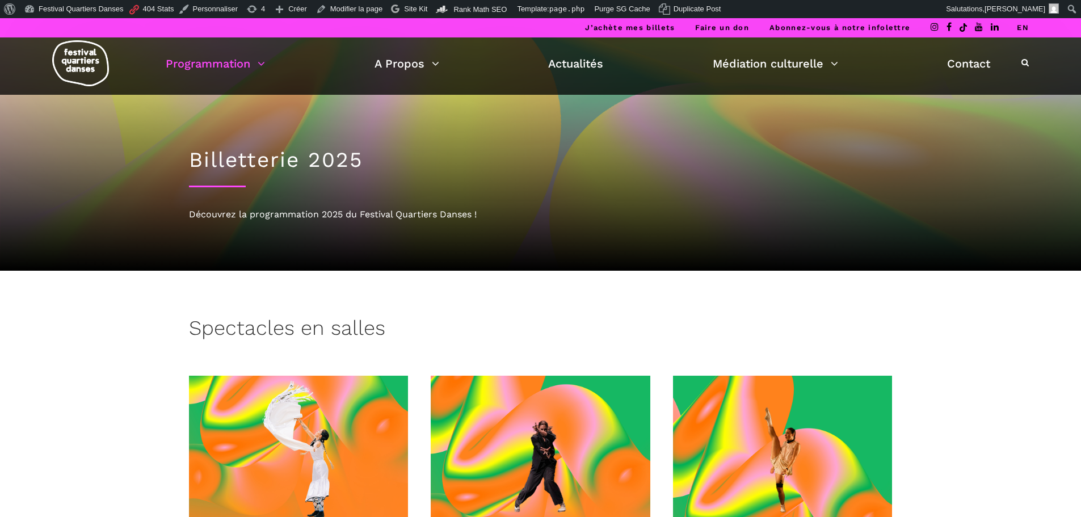
click at [75, 73] on img at bounding box center [80, 63] width 57 height 46
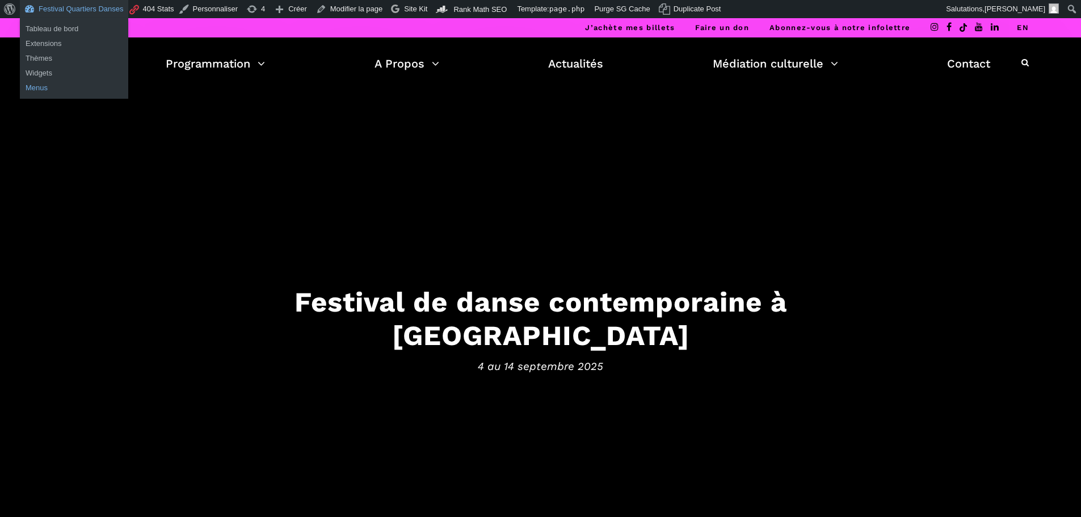
click at [41, 84] on link "Menus" at bounding box center [74, 88] width 108 height 15
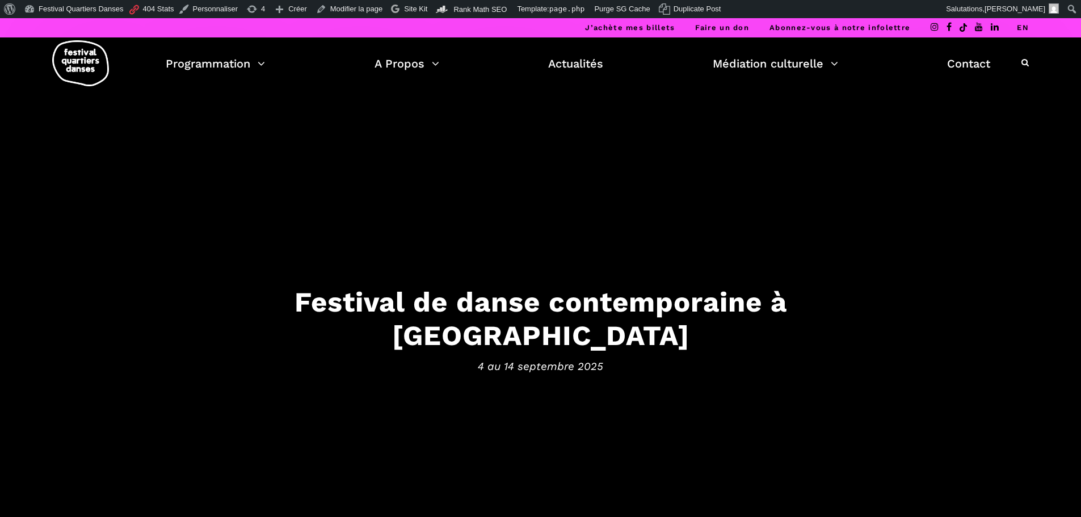
click at [1025, 27] on link "EN" at bounding box center [1023, 27] width 12 height 9
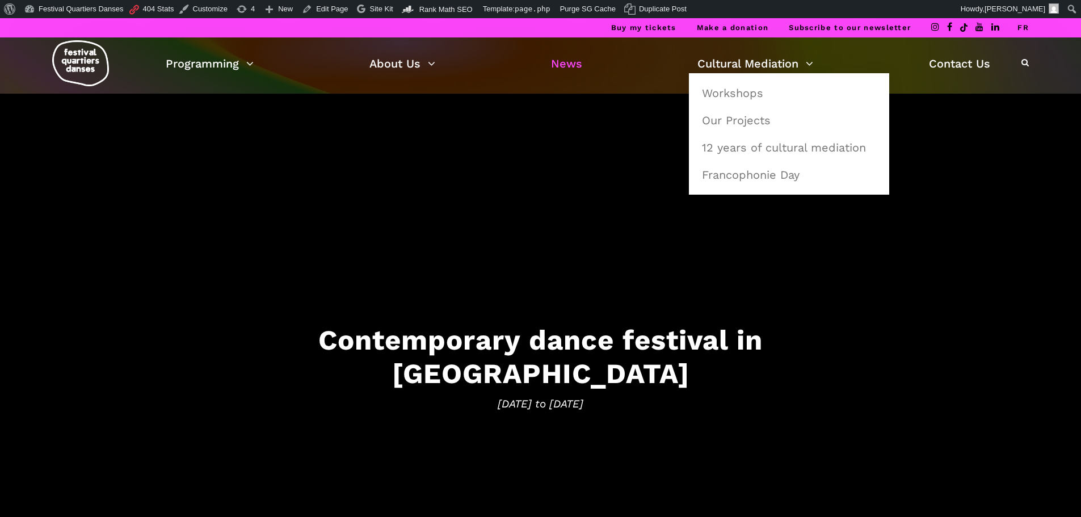
click at [555, 65] on link "News" at bounding box center [566, 63] width 31 height 19
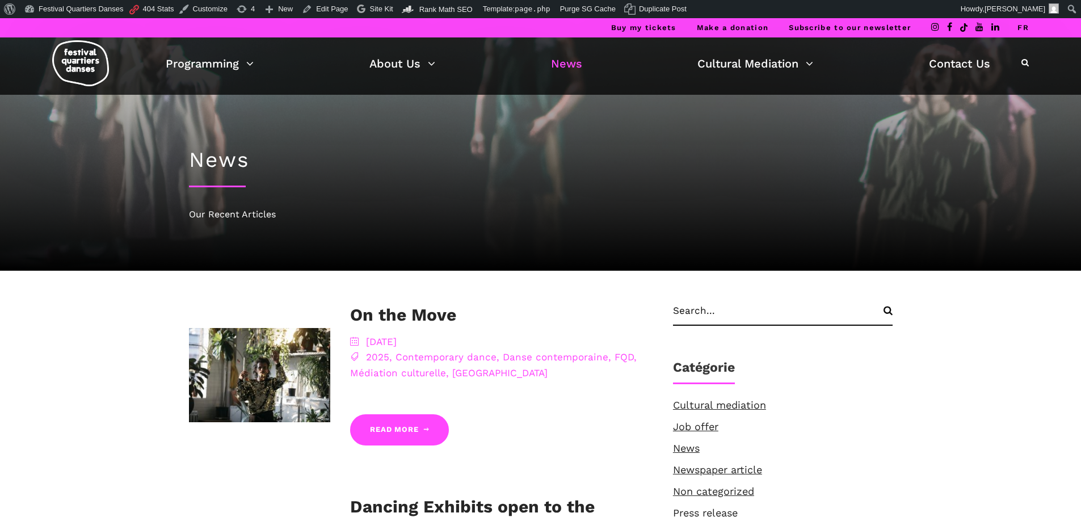
click at [69, 62] on img at bounding box center [80, 63] width 57 height 46
